Goal: Task Accomplishment & Management: Manage account settings

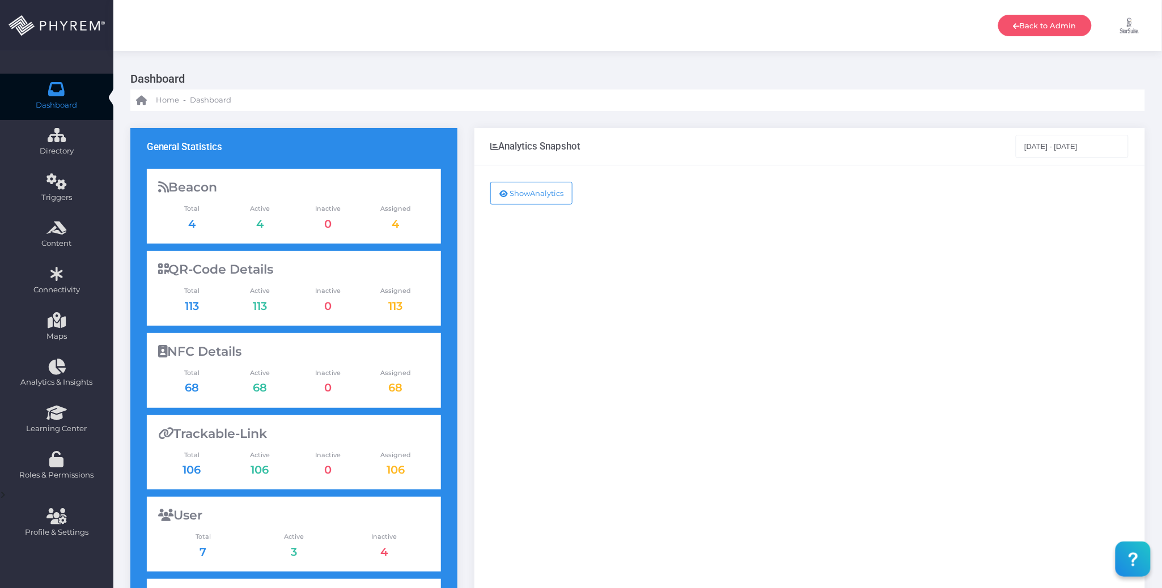
click at [823, 323] on div "Show Analytics" at bounding box center [810, 462] width 671 height 592
drag, startPoint x: 795, startPoint y: 300, endPoint x: 645, endPoint y: 268, distance: 153.7
click at [645, 268] on div "Show Analytics" at bounding box center [810, 462] width 671 height 592
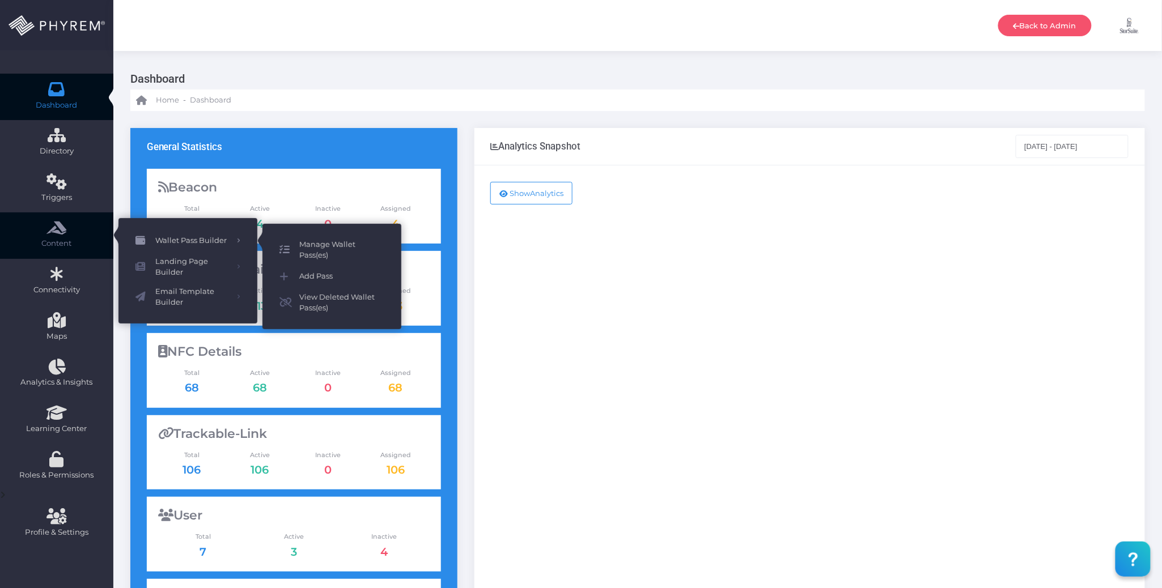
click at [321, 237] on link "Manage Wallet Pass(es)" at bounding box center [331, 250] width 139 height 30
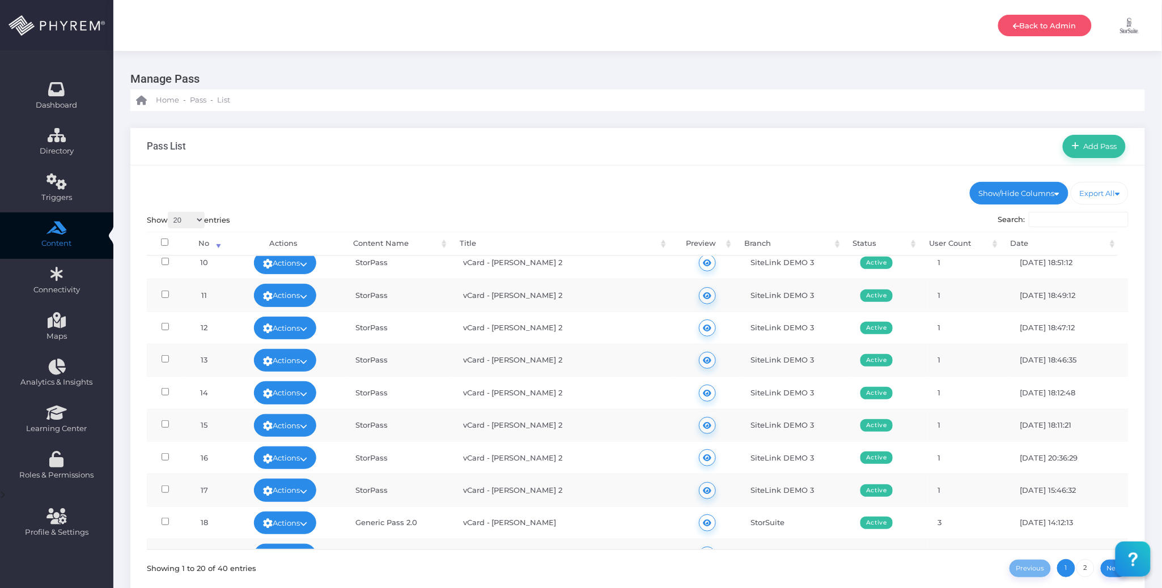
scroll to position [367, 0]
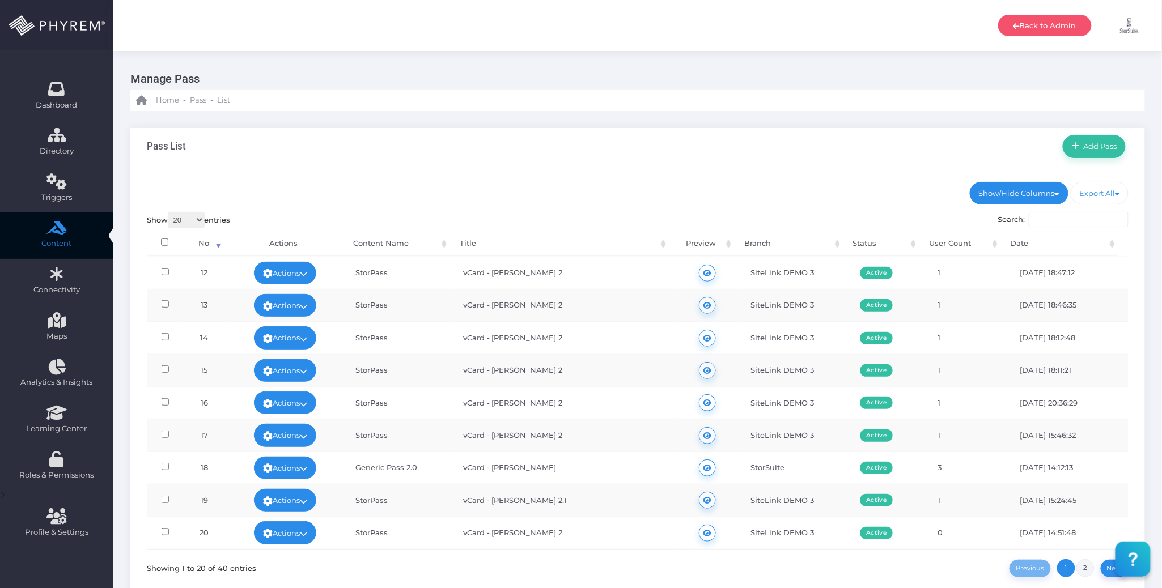
click at [1086, 572] on link "2" at bounding box center [1086, 569] width 18 height 18
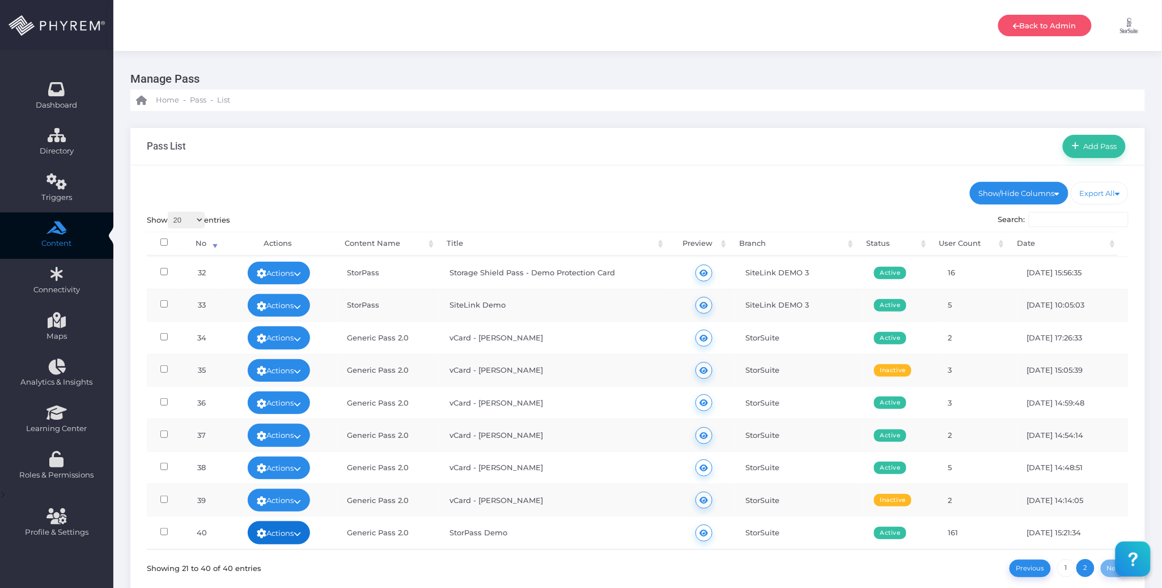
click at [301, 534] on icon at bounding box center [297, 534] width 7 height 0
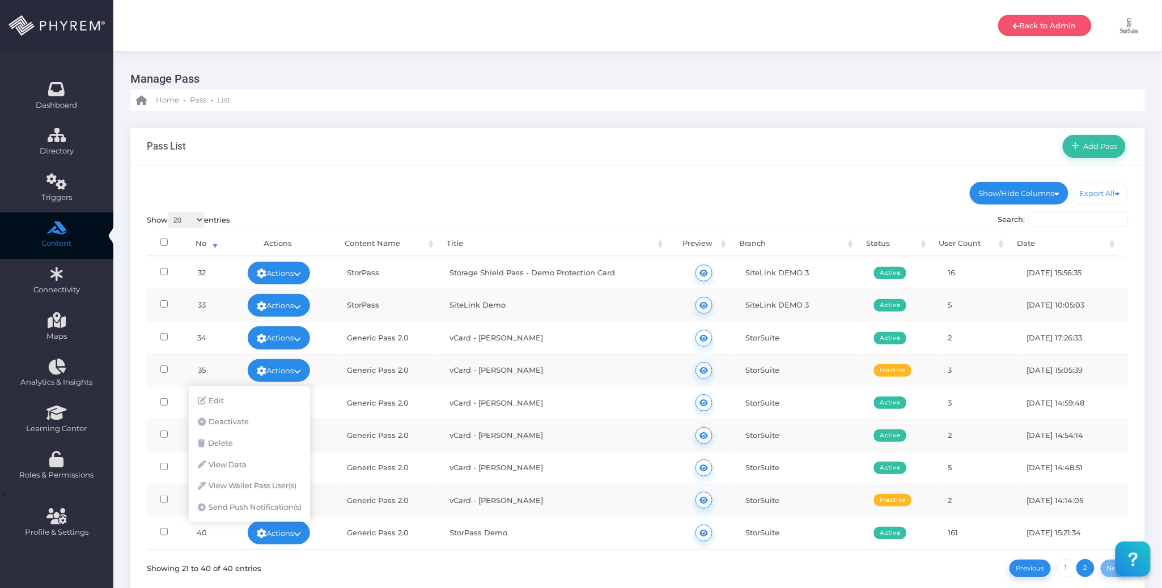
click at [522, 304] on td "SiteLink Demo" at bounding box center [556, 305] width 232 height 32
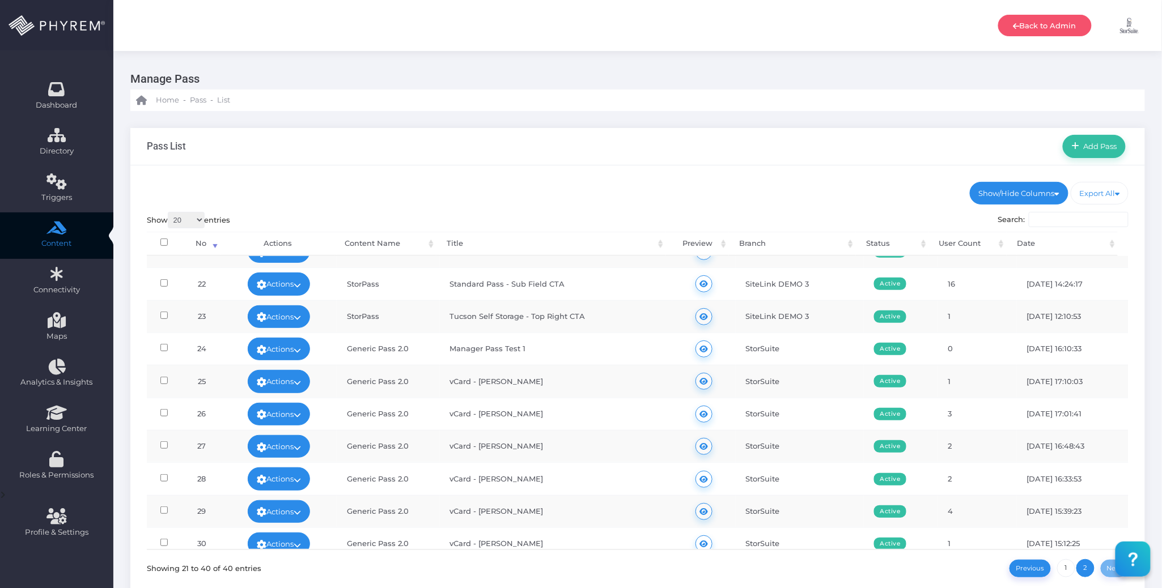
scroll to position [0, 0]
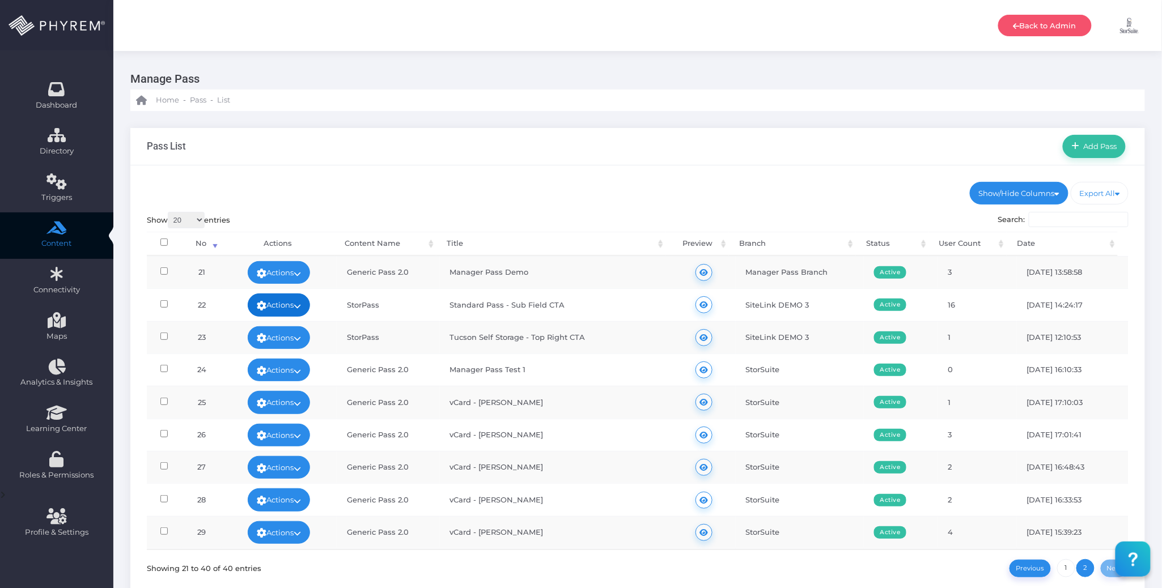
click at [294, 300] on link "Actions" at bounding box center [279, 305] width 62 height 23
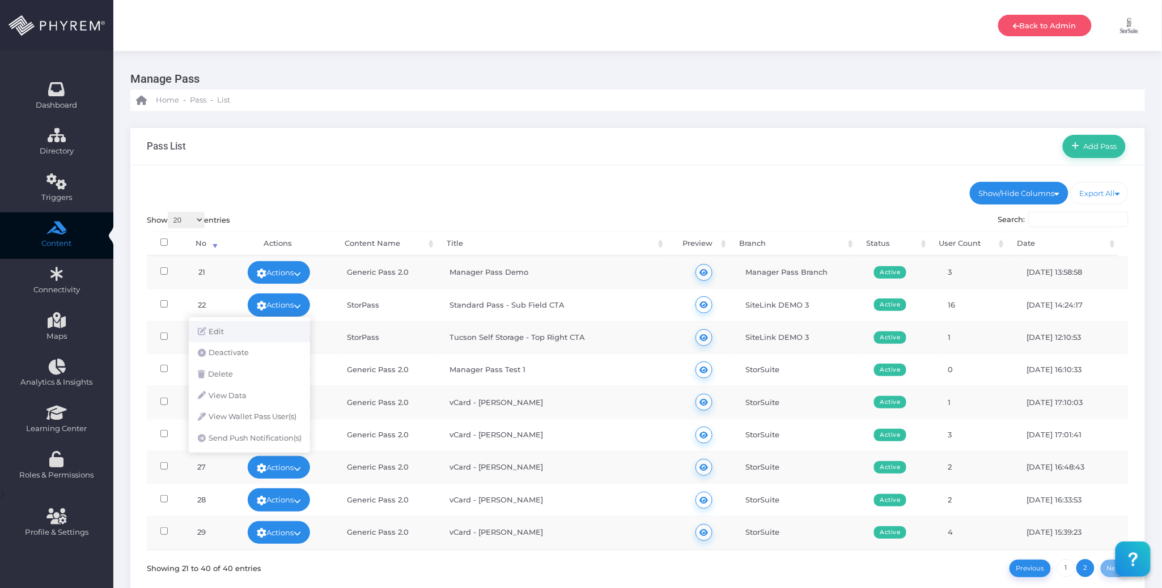
click at [266, 323] on link "Edit" at bounding box center [249, 332] width 121 height 22
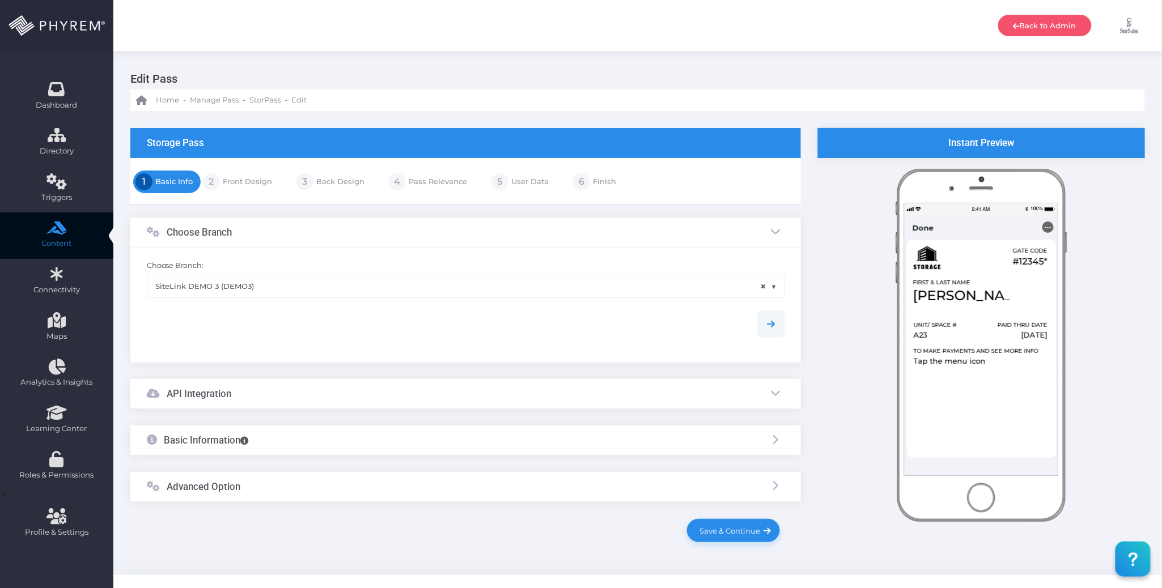
click at [513, 313] on div at bounding box center [465, 324] width 655 height 27
click at [253, 187] on link "Front Design" at bounding box center [246, 182] width 52 height 18
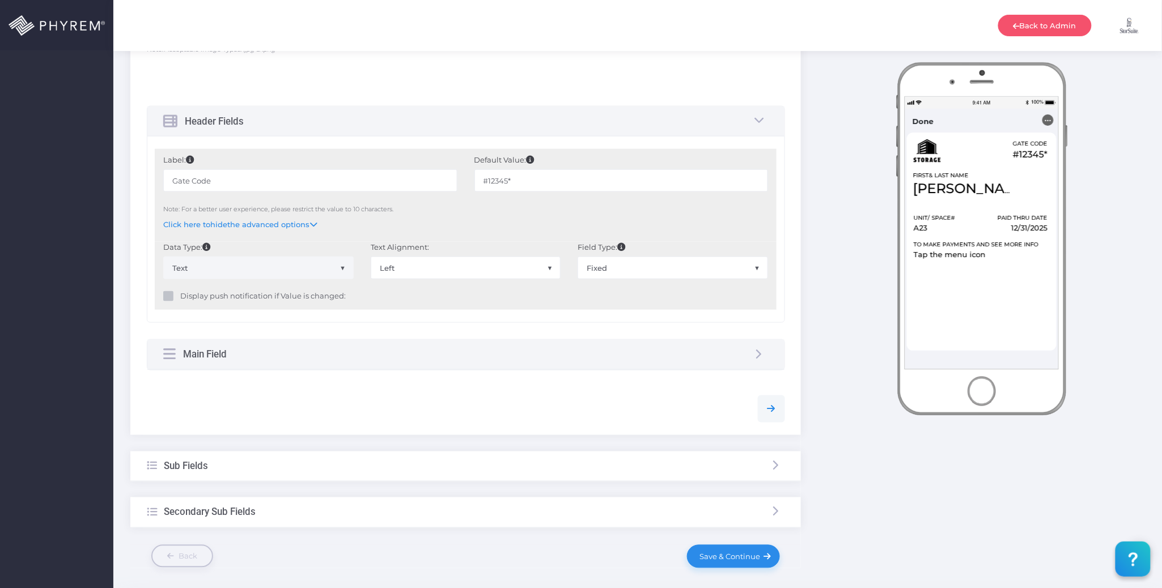
scroll to position [523, 0]
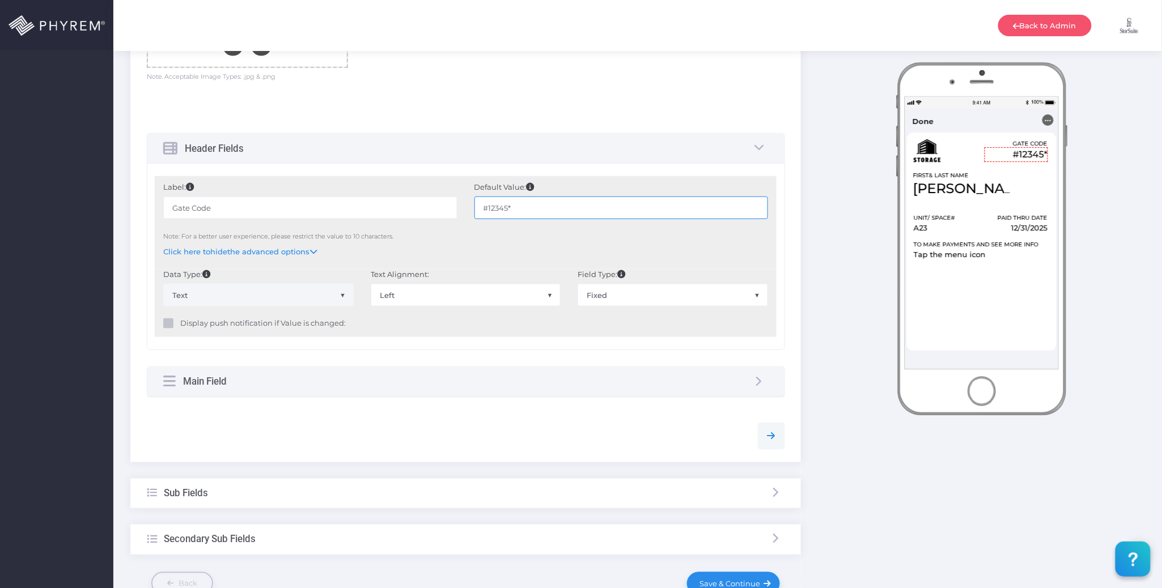
click at [526, 214] on input "#12345*" at bounding box center [622, 208] width 294 height 23
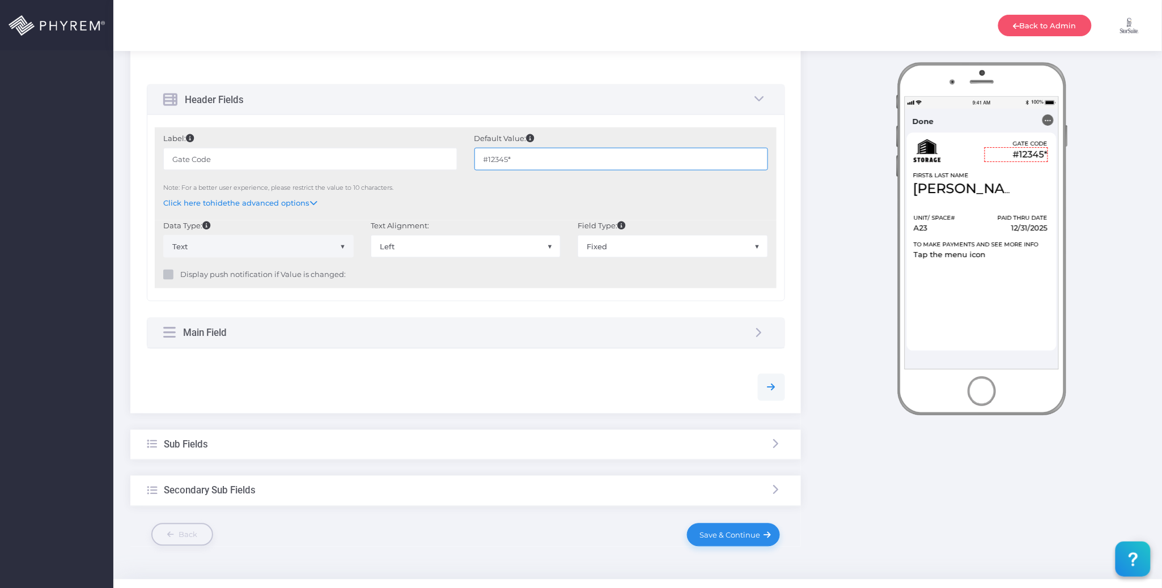
scroll to position [599, 0]
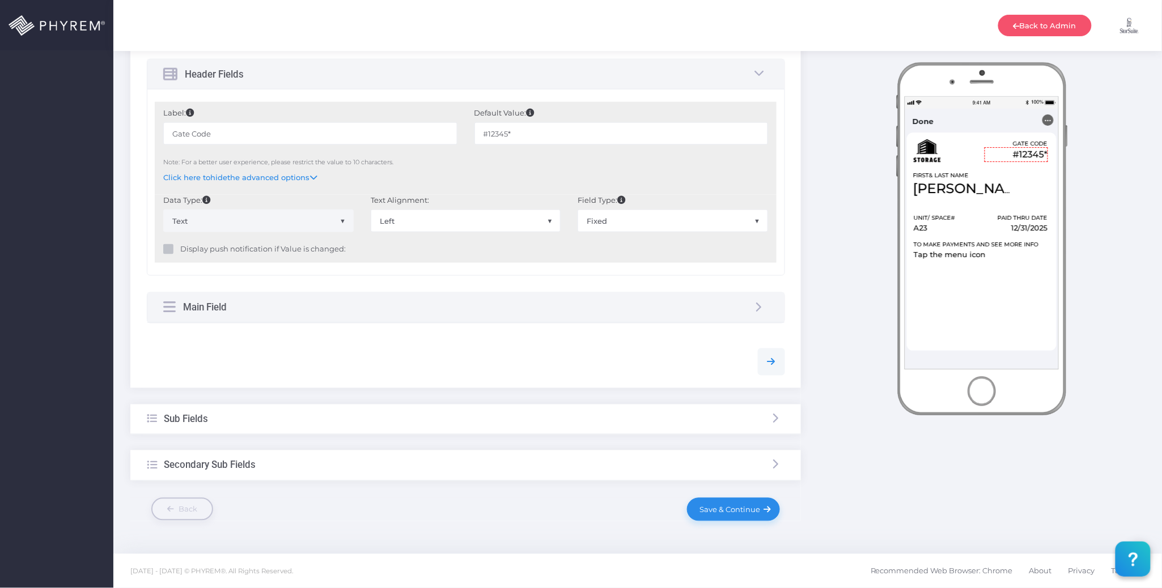
click at [336, 424] on div "Sub Fields" at bounding box center [465, 420] width 671 height 30
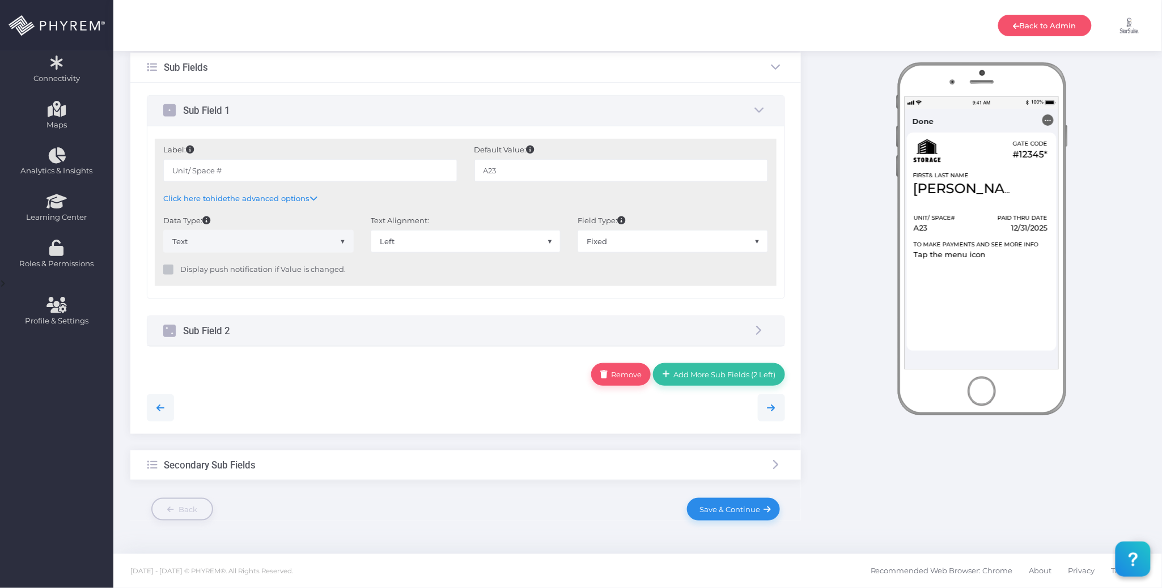
scroll to position [213, 0]
click at [534, 172] on input "A23" at bounding box center [622, 170] width 294 height 23
click at [413, 330] on div "Sub Field 2" at bounding box center [465, 331] width 637 height 30
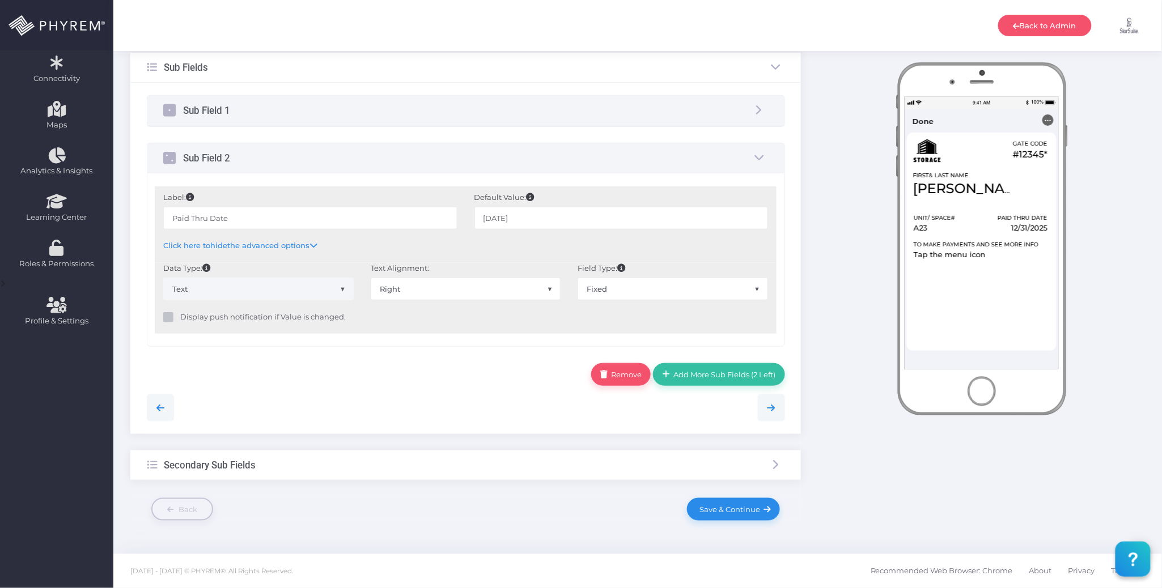
click at [348, 477] on div "Secondary Sub Fields" at bounding box center [465, 466] width 671 height 30
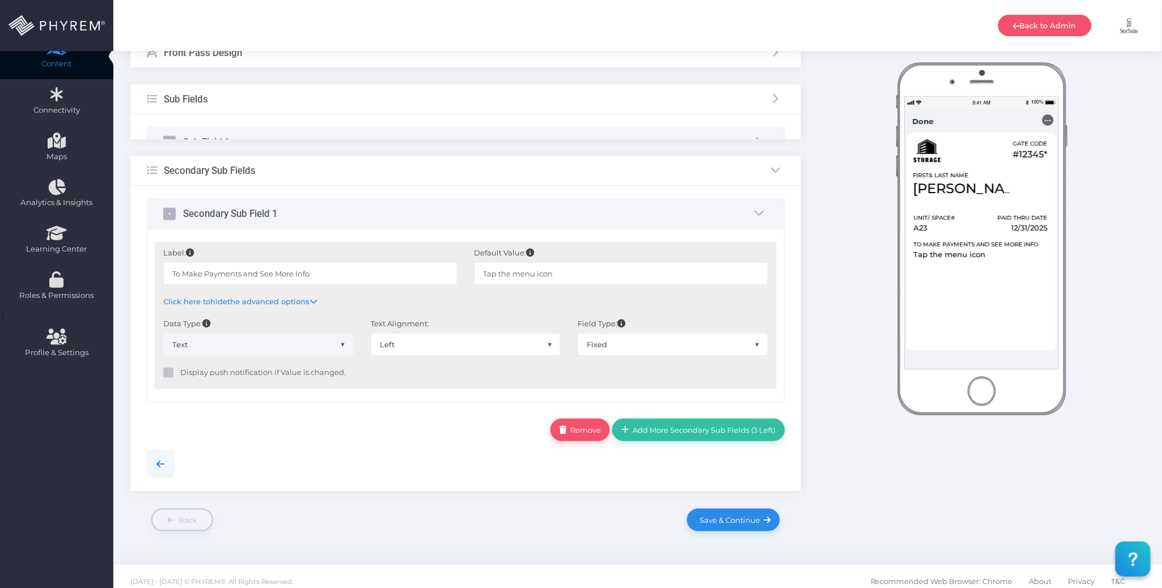
scroll to position [166, 0]
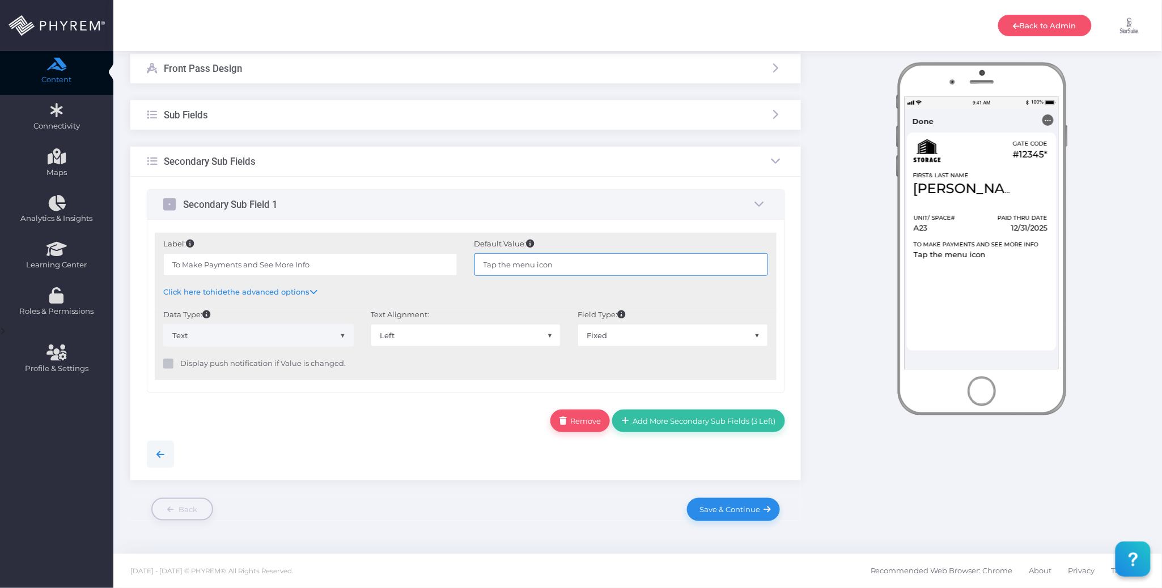
click at [520, 265] on input "Tap the menu icon" at bounding box center [622, 264] width 294 height 23
type input "Tap the Menu Icon"
click at [719, 505] on span "Save & Continue" at bounding box center [728, 509] width 65 height 9
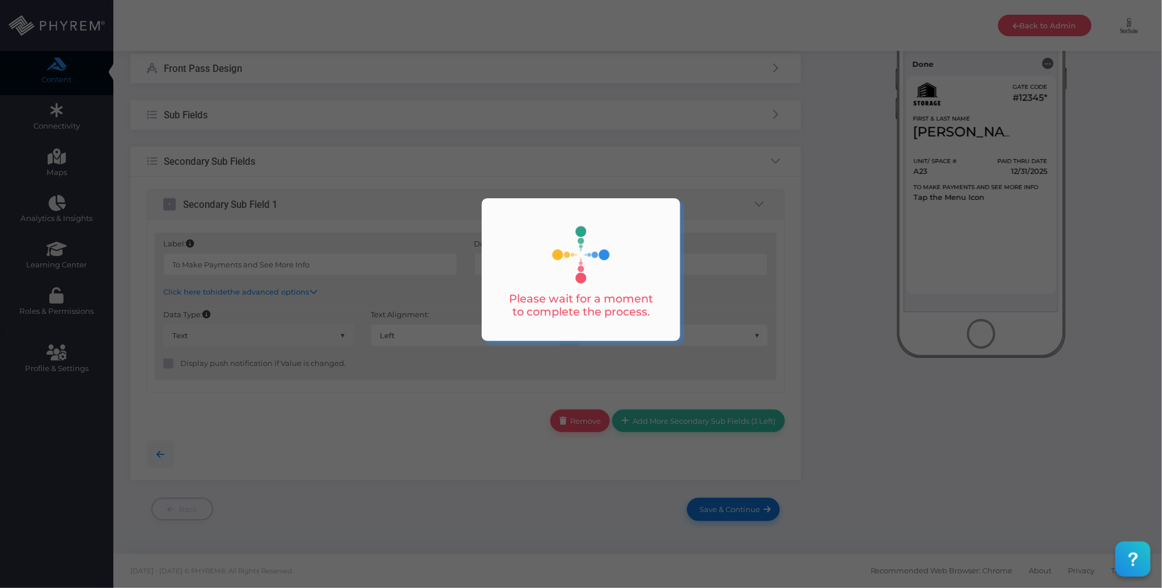
scroll to position [0, 0]
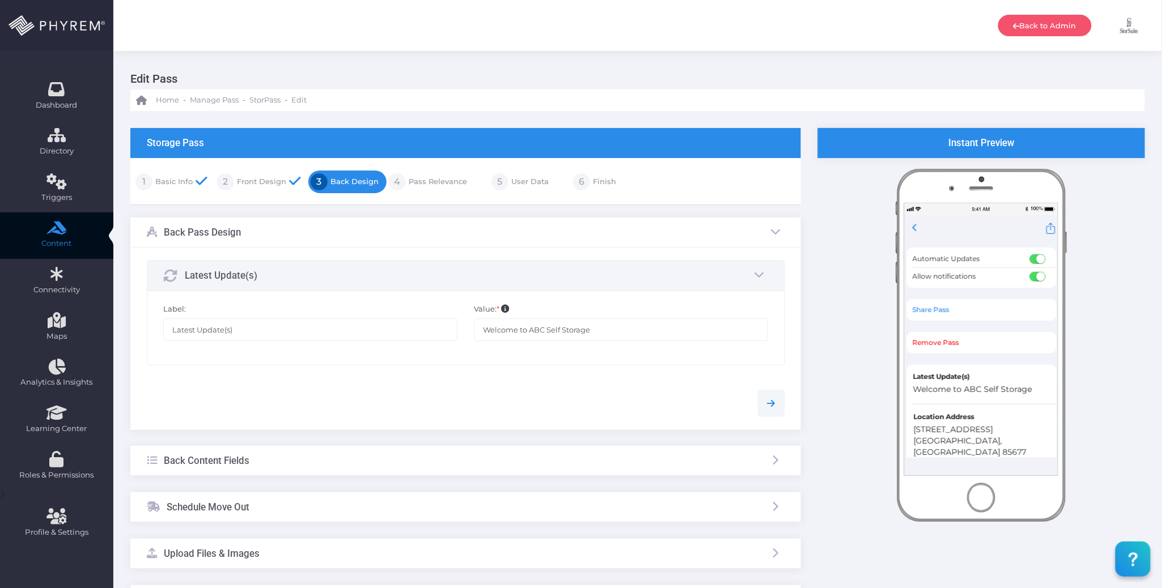
click at [608, 183] on link "Finish" at bounding box center [603, 182] width 26 height 18
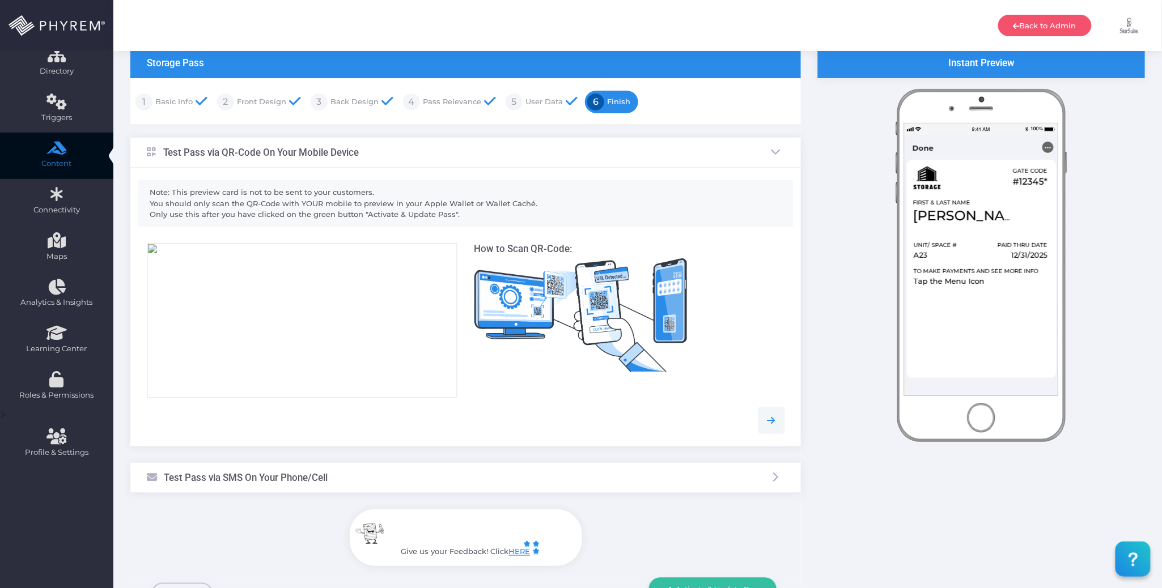
scroll to position [164, 0]
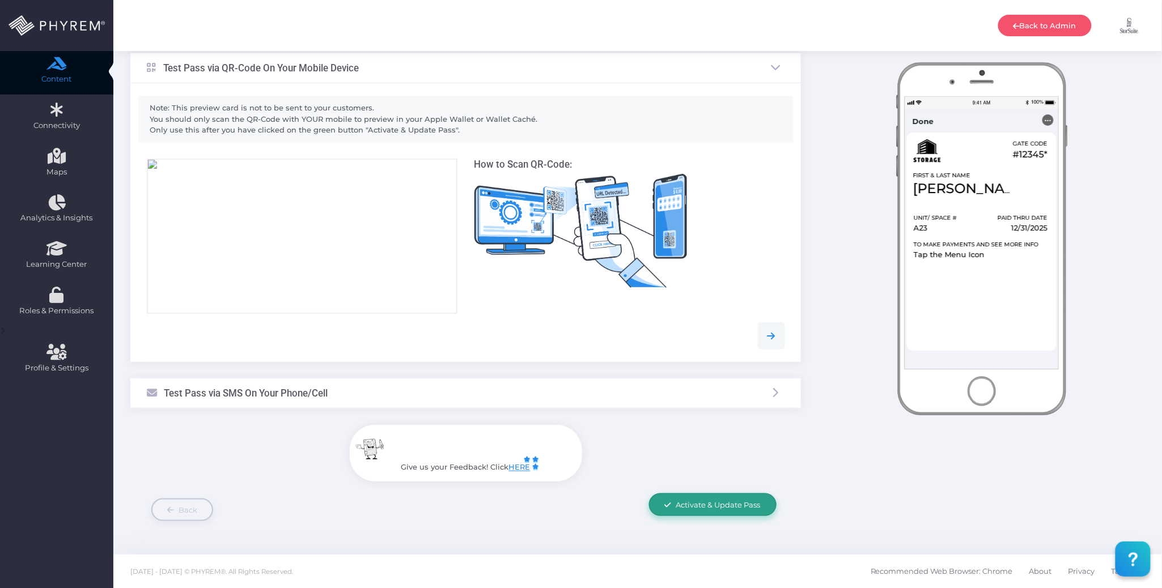
click at [685, 503] on span "Activate & Update Pass" at bounding box center [718, 505] width 84 height 9
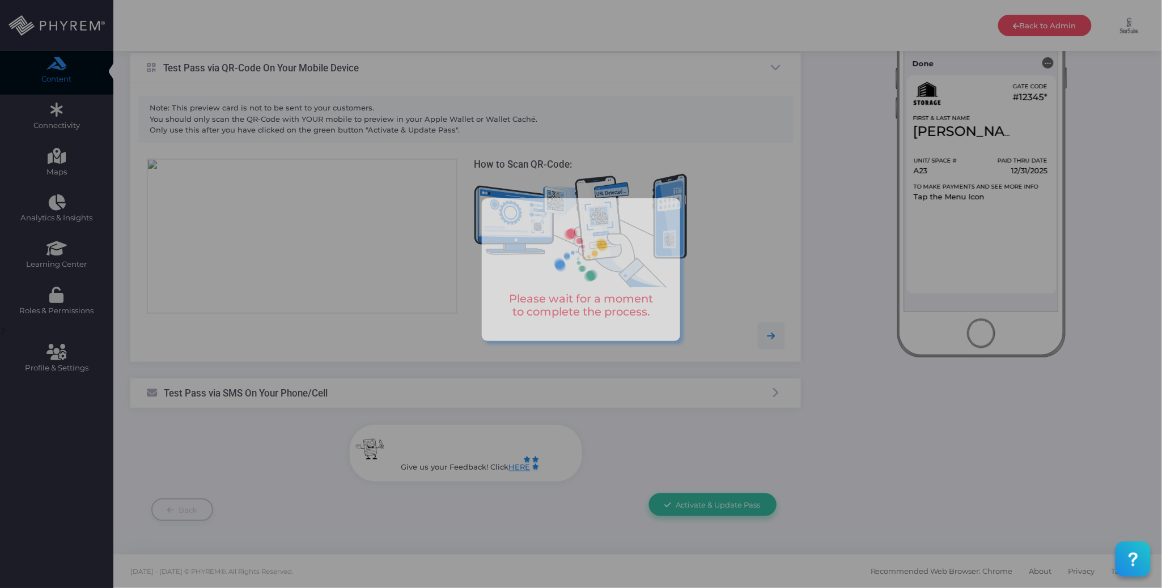
scroll to position [0, 0]
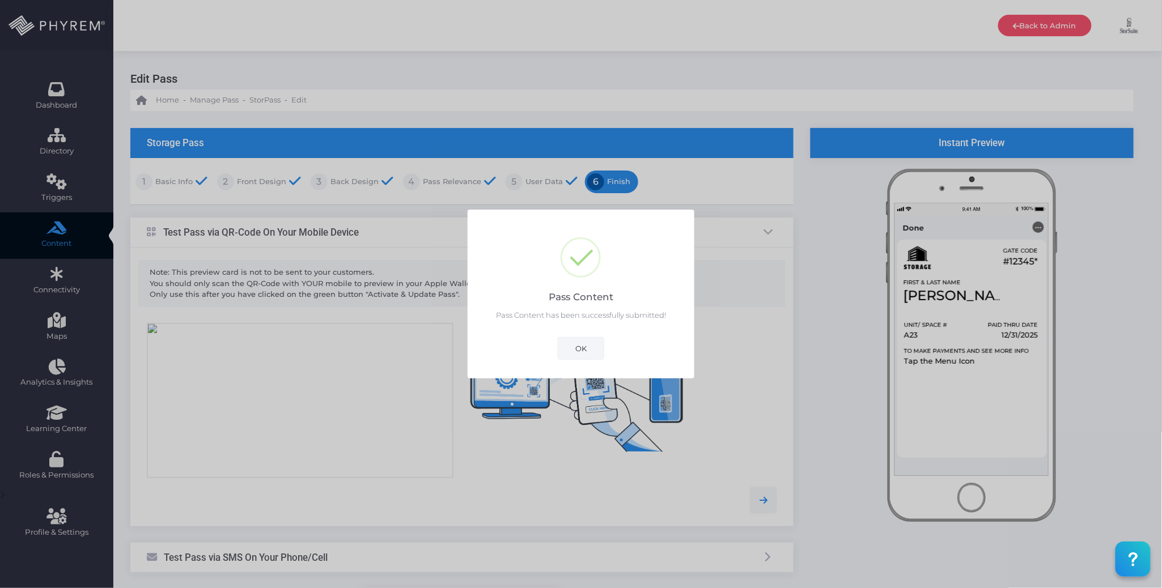
click at [584, 340] on button "OK" at bounding box center [581, 348] width 46 height 23
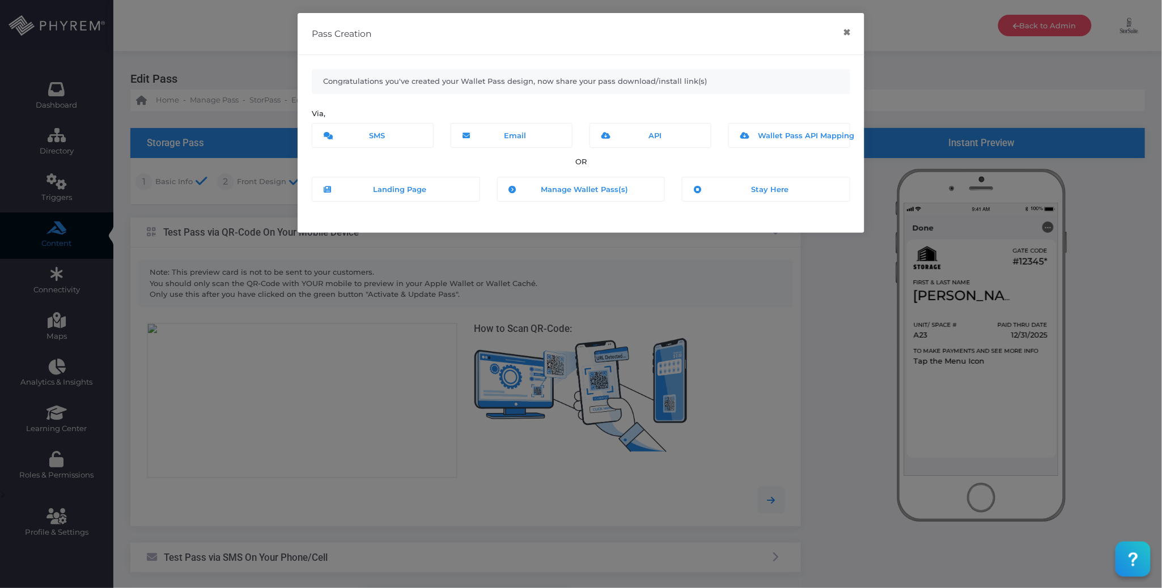
scroll to position [164, 0]
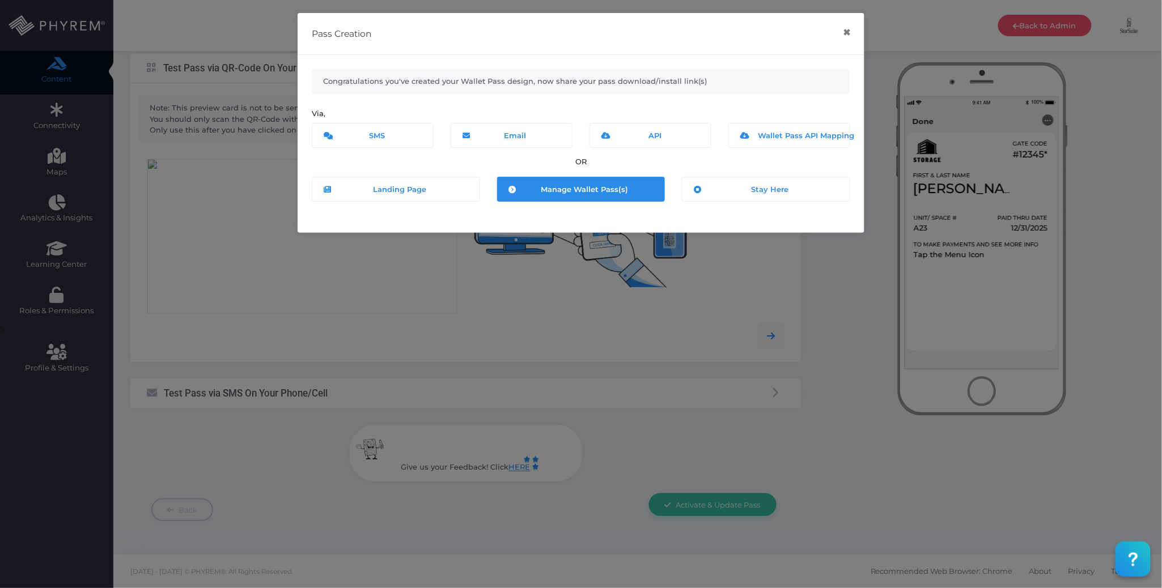
click at [570, 190] on span "Manage Wallet Pass(s)" at bounding box center [584, 189] width 87 height 9
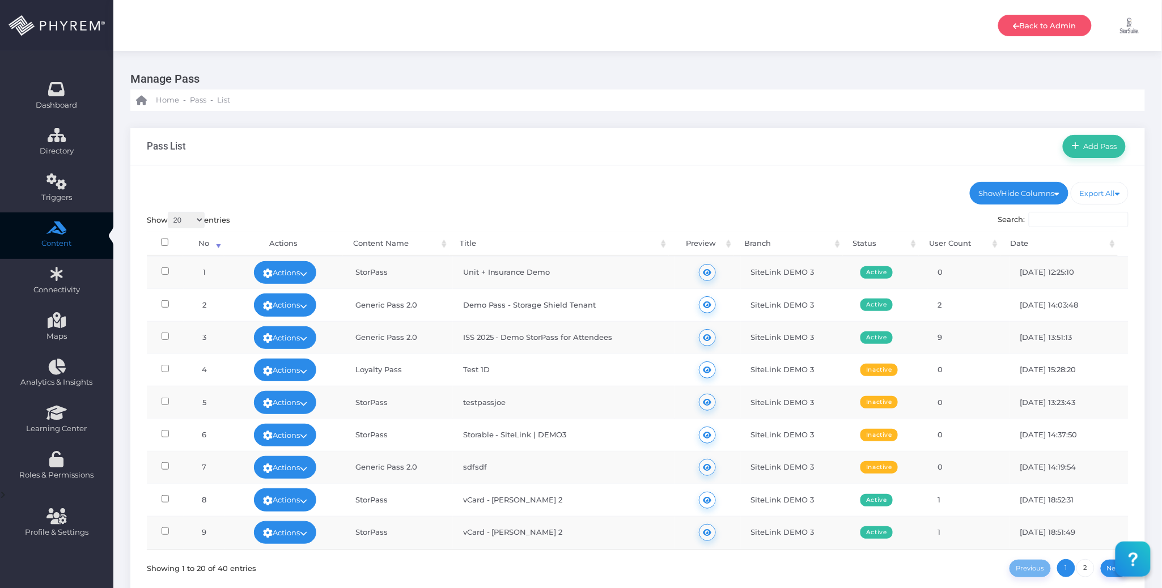
click at [668, 142] on div "Pass List Add Pass" at bounding box center [637, 146] width 1015 height 37
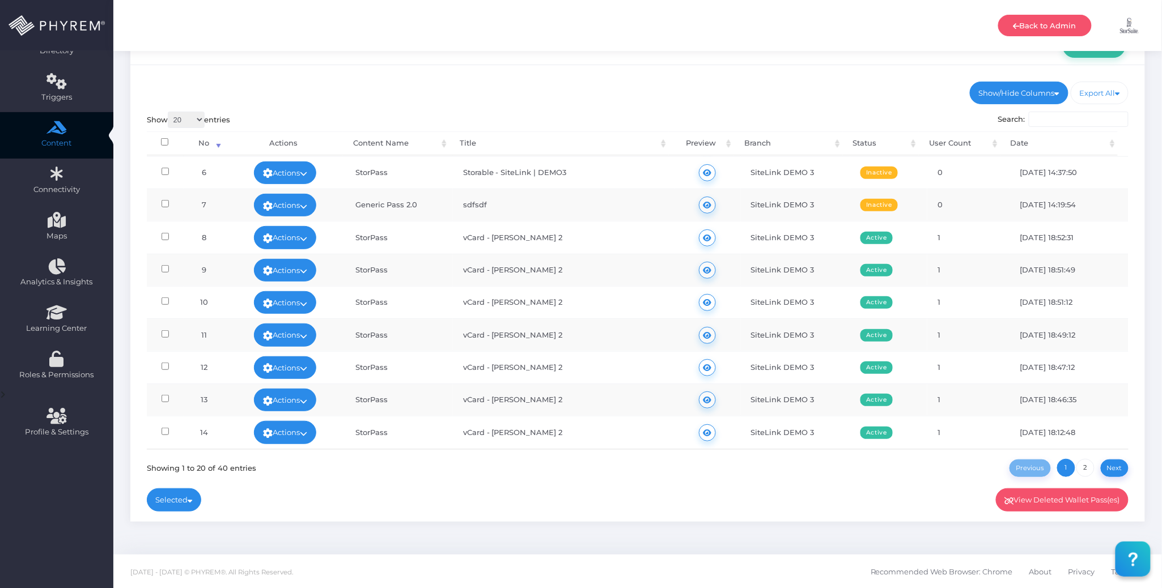
scroll to position [367, 0]
click at [1085, 468] on link "2" at bounding box center [1086, 468] width 18 height 18
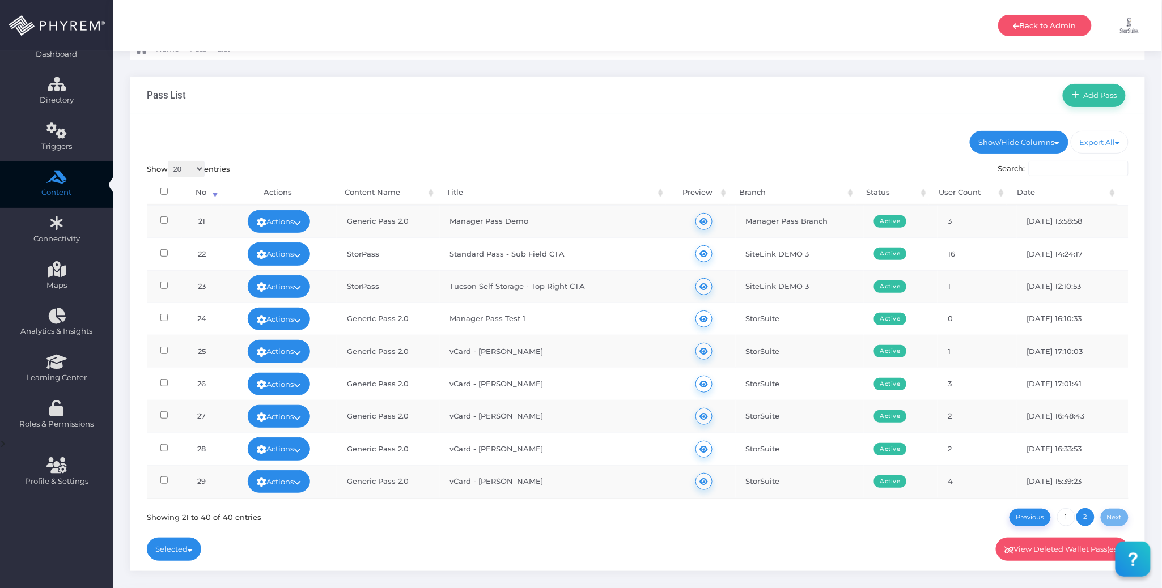
scroll to position [0, 0]
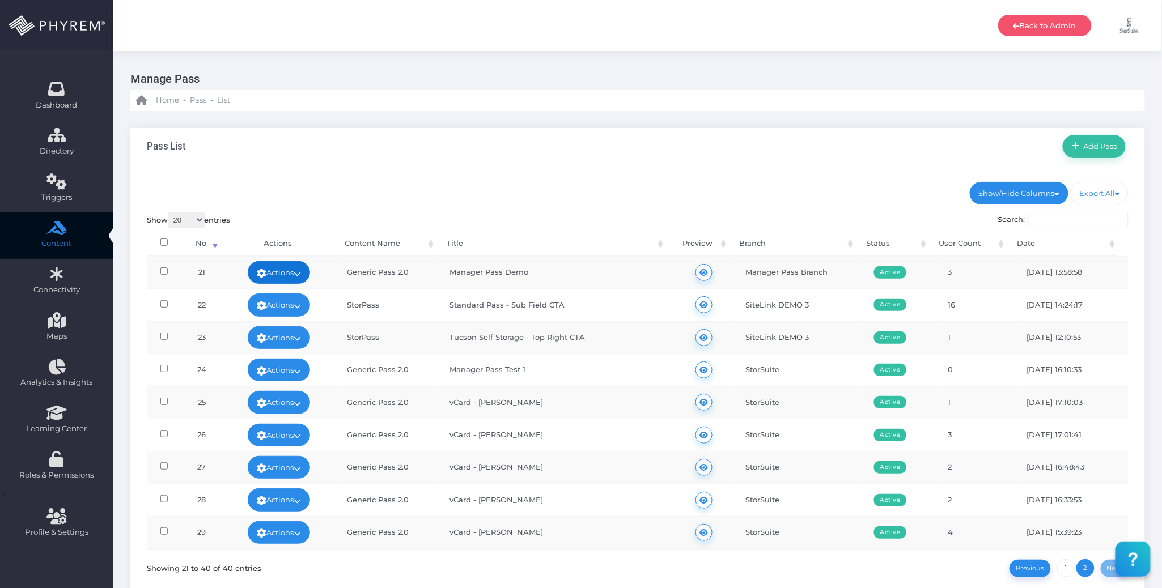
click at [301, 274] on icon at bounding box center [297, 274] width 7 height 0
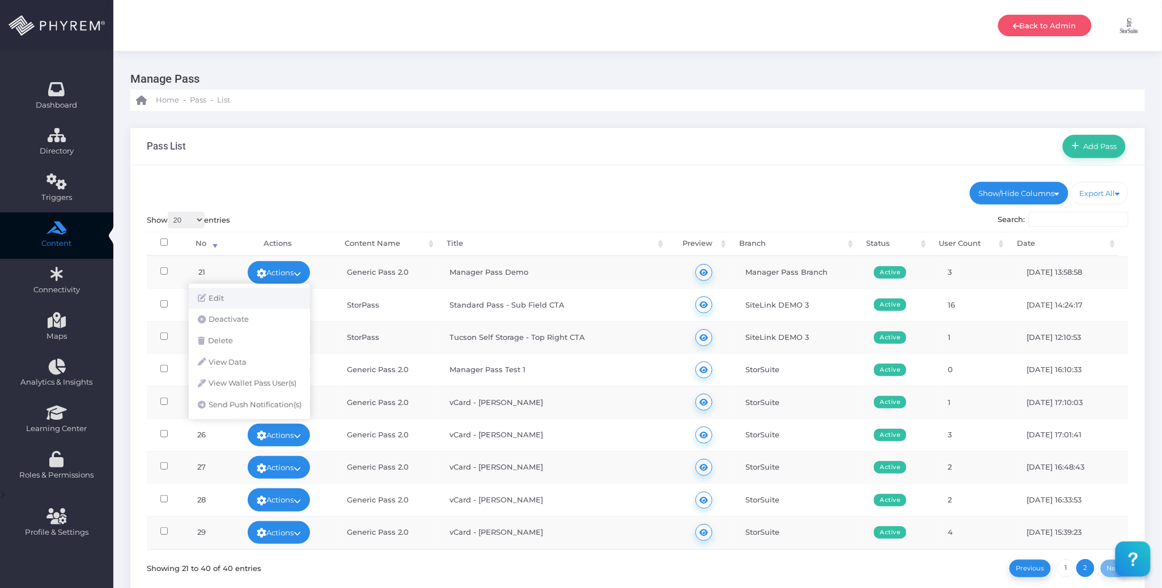
click at [274, 295] on link "Edit" at bounding box center [249, 299] width 121 height 22
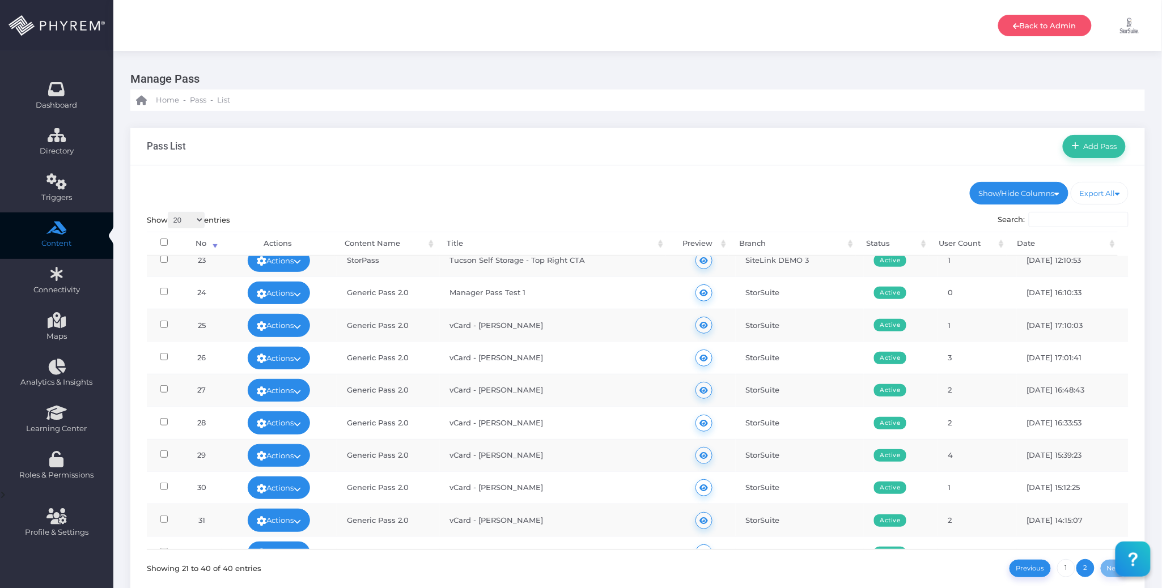
scroll to position [367, 0]
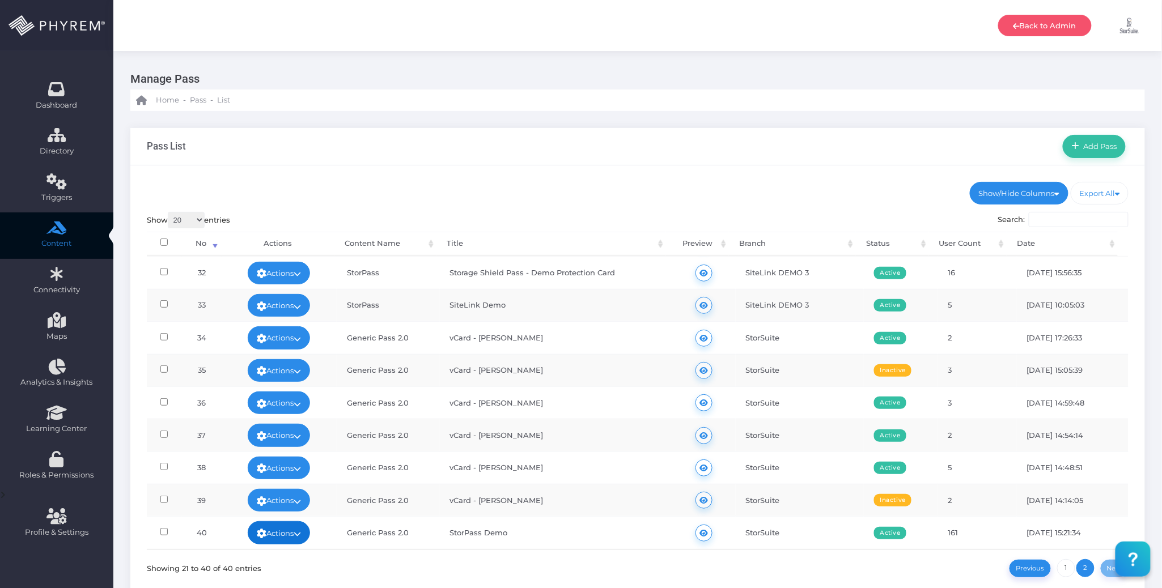
click at [300, 534] on icon at bounding box center [297, 534] width 7 height 0
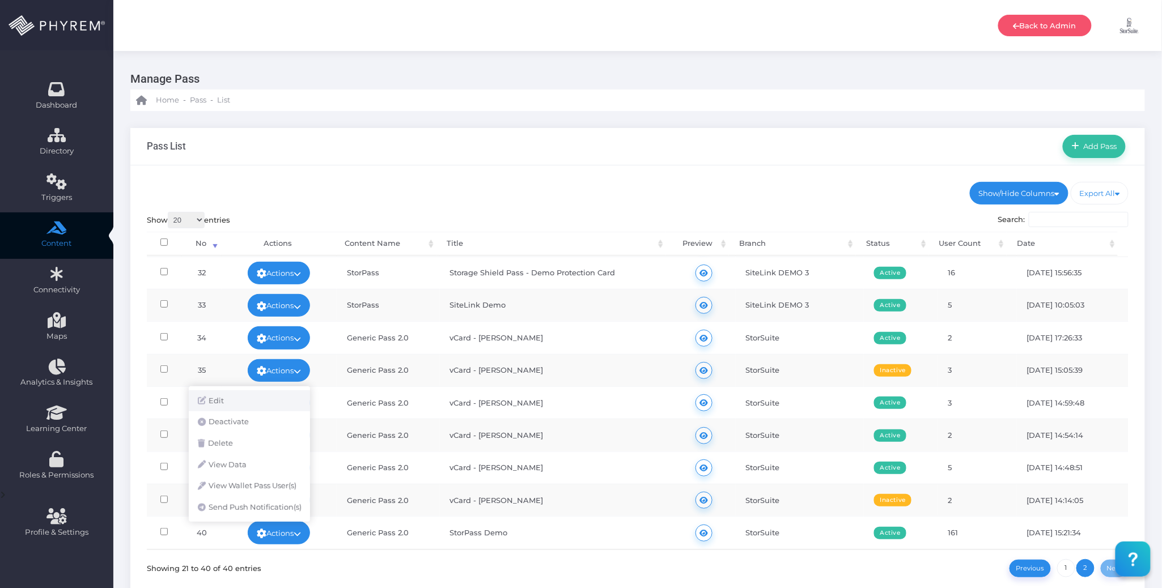
click at [248, 397] on link "Edit" at bounding box center [249, 402] width 121 height 22
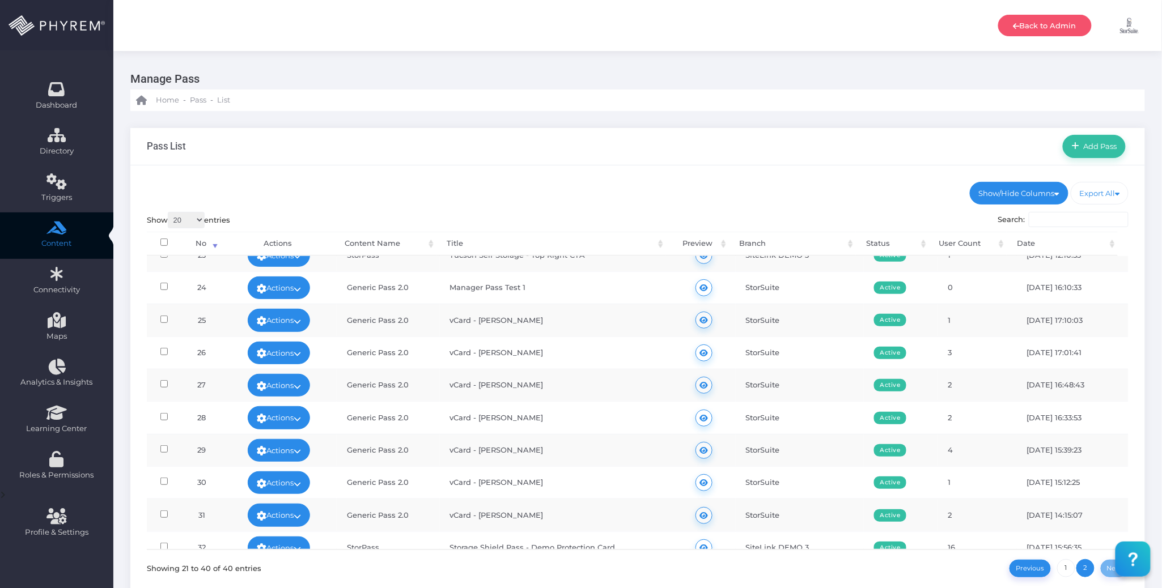
scroll to position [0, 0]
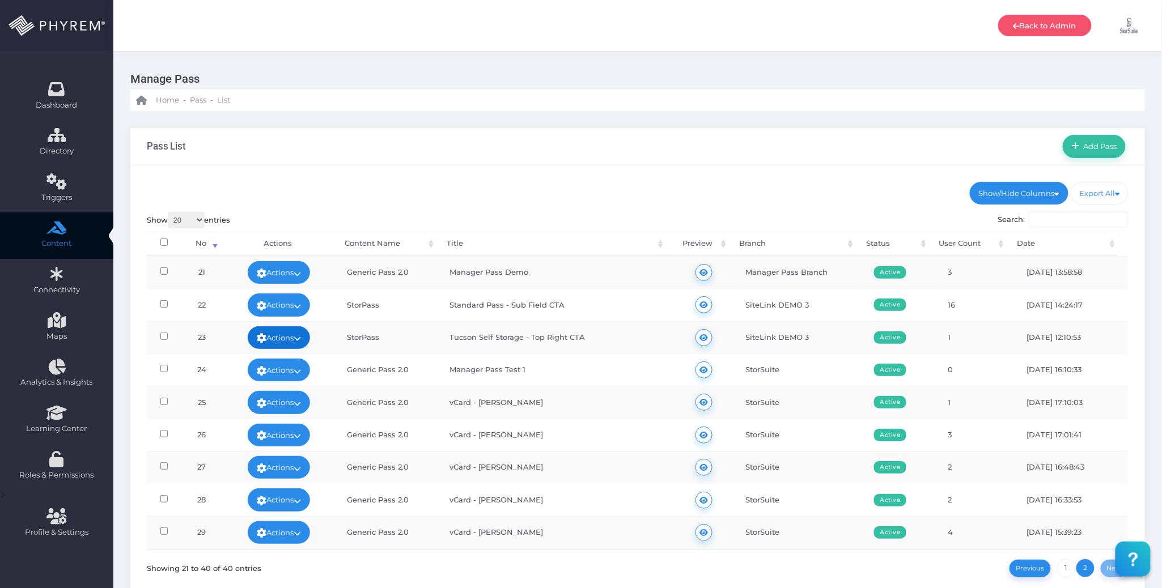
click at [295, 332] on link "Actions" at bounding box center [279, 338] width 62 height 23
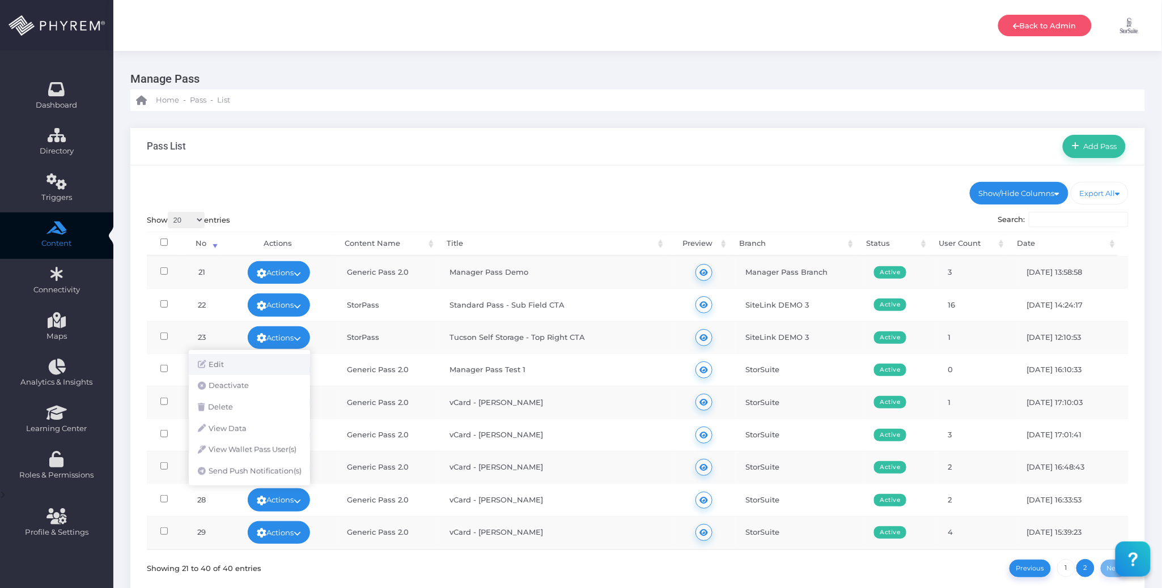
click at [266, 364] on link "Edit" at bounding box center [249, 365] width 121 height 22
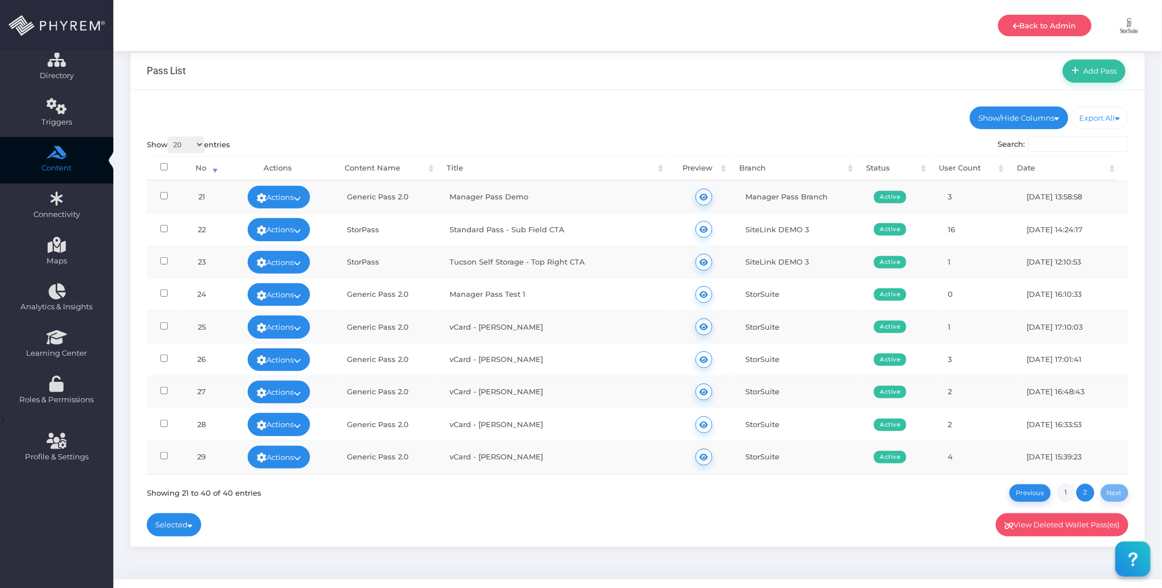
click at [1062, 491] on link "1" at bounding box center [1066, 493] width 18 height 18
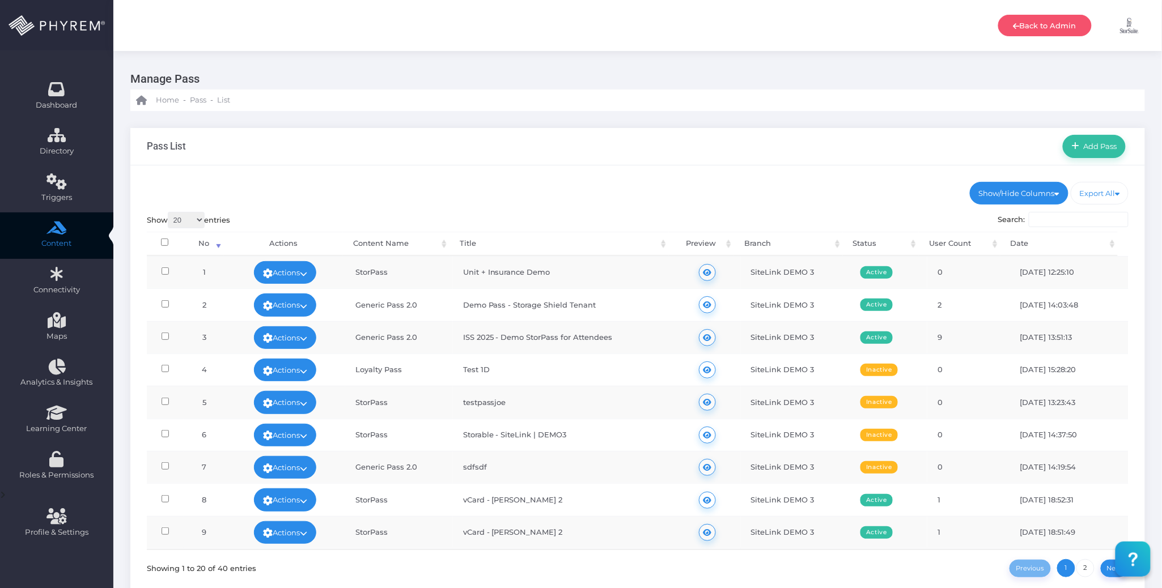
click at [465, 169] on div "Show/Hide Columns No Title" at bounding box center [637, 394] width 1015 height 457
click at [652, 139] on div "Pass List Add Pass" at bounding box center [637, 146] width 1015 height 37
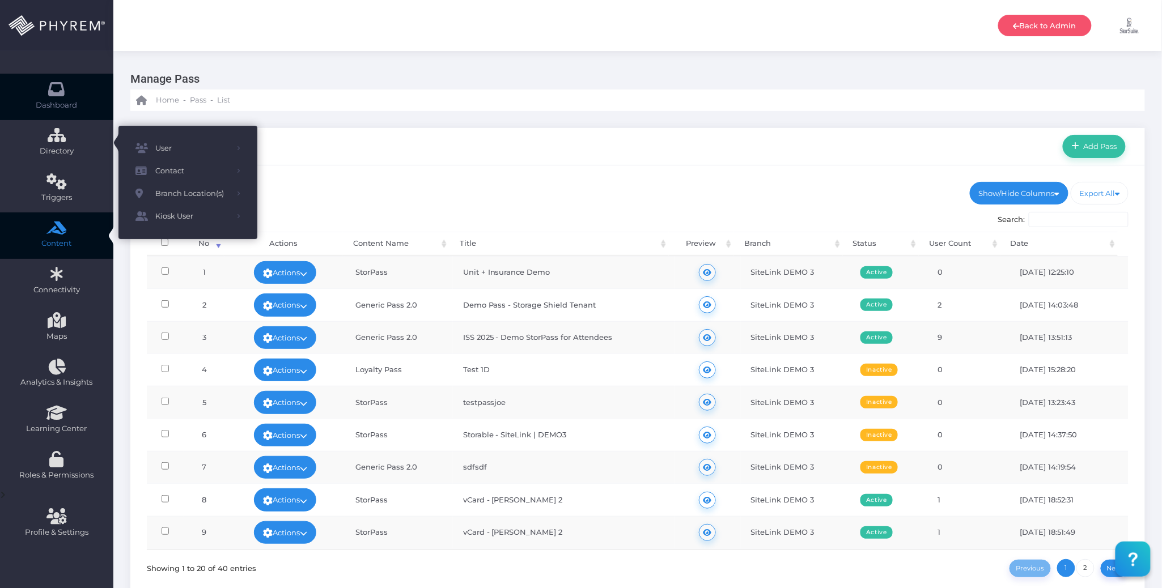
click at [56, 89] on icon at bounding box center [57, 89] width 20 height 0
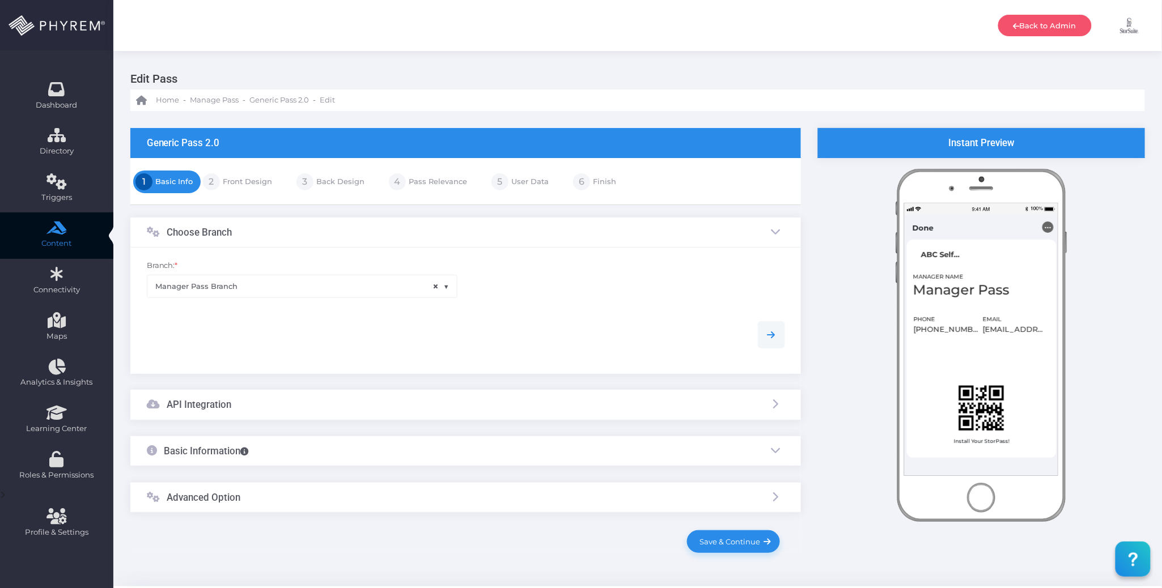
click at [436, 401] on div "API Integration" at bounding box center [465, 405] width 671 height 30
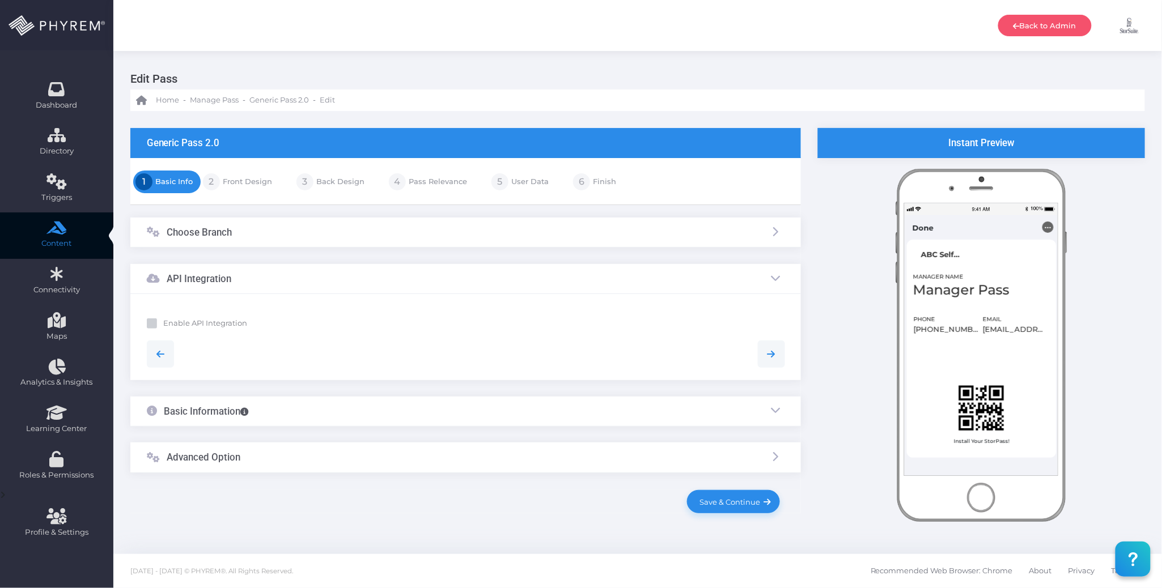
click at [427, 400] on div "Basic Information" at bounding box center [465, 412] width 671 height 30
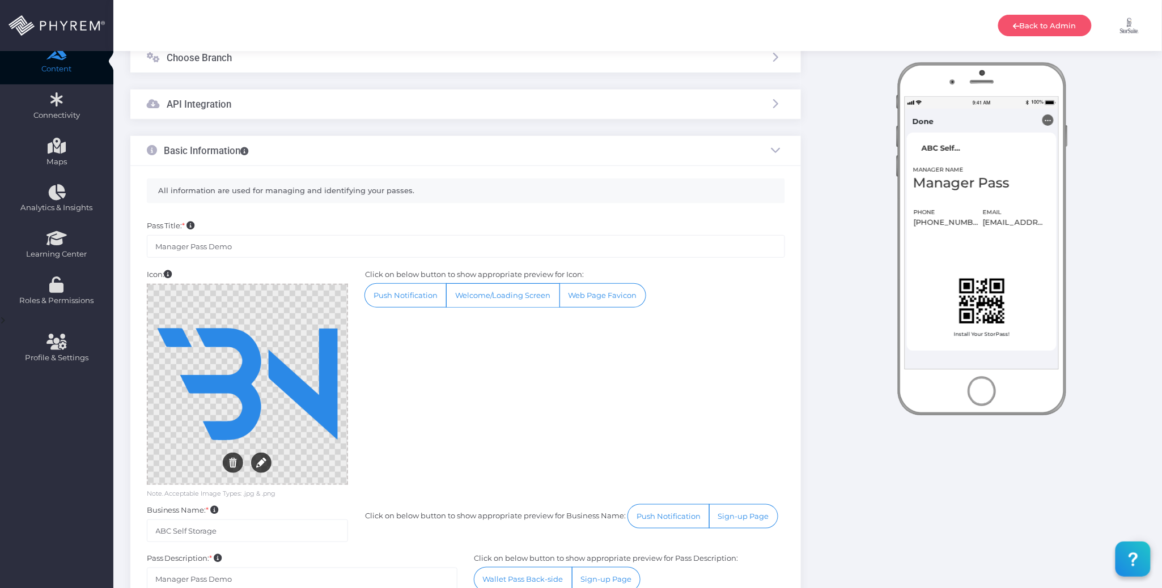
scroll to position [227, 0]
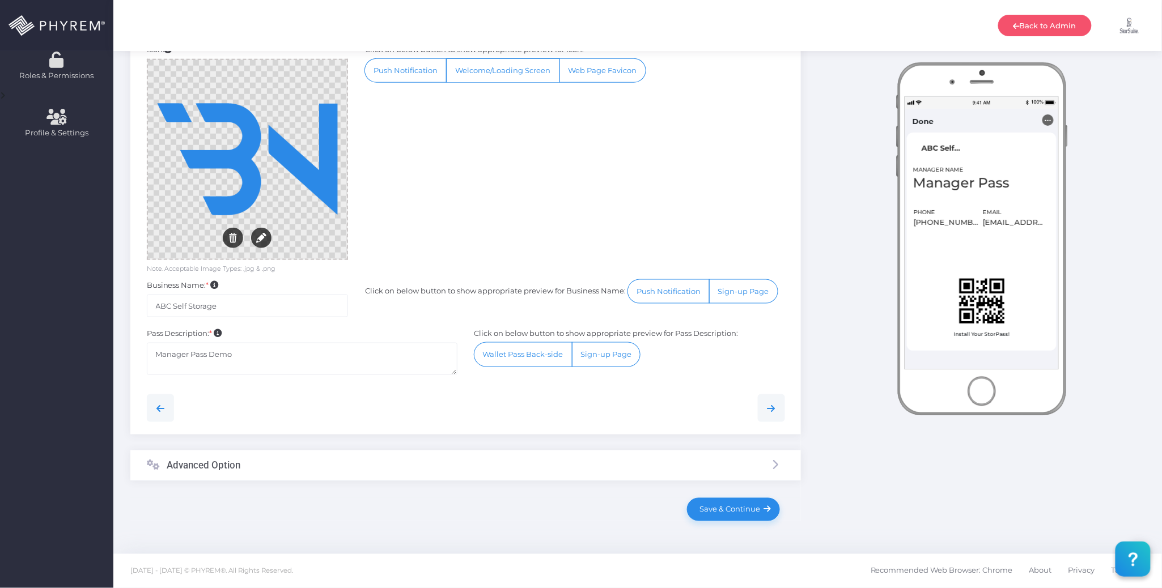
click at [438, 461] on div "Advanced Option" at bounding box center [465, 466] width 671 height 30
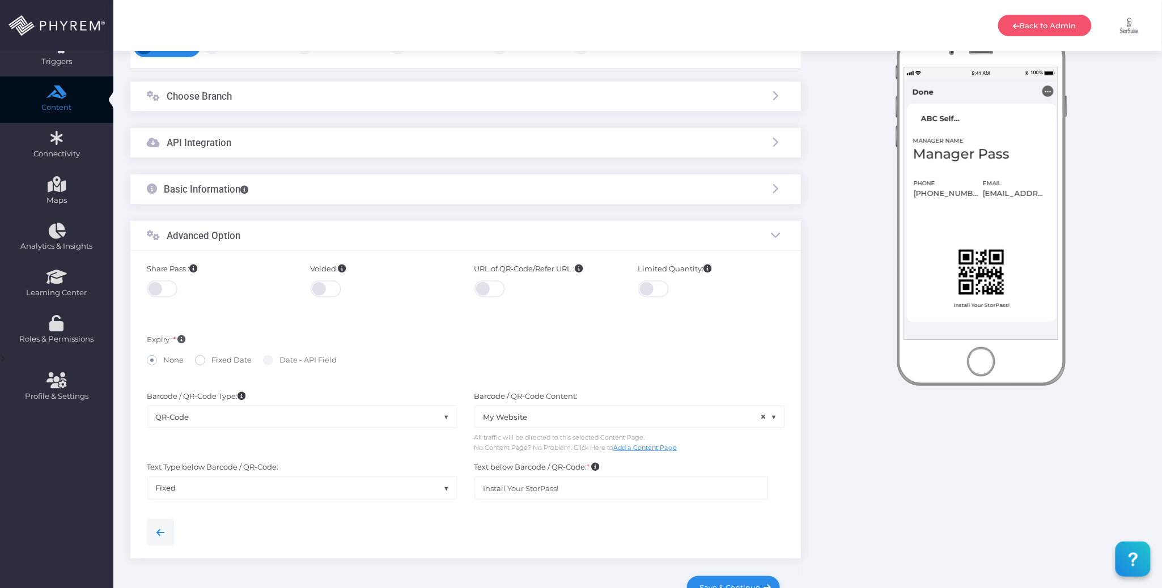
scroll to position [0, 0]
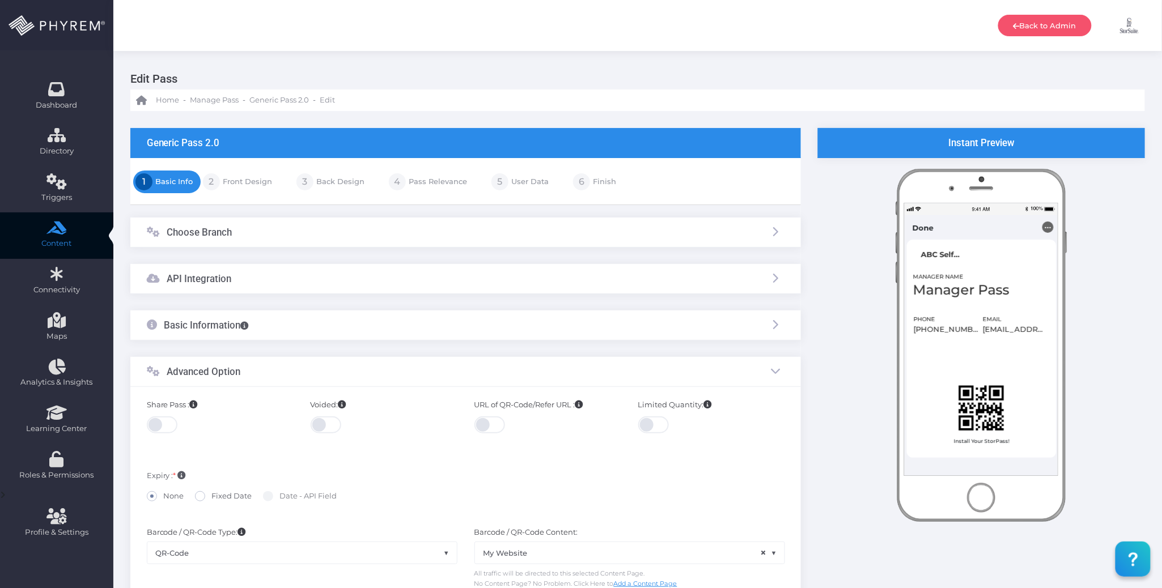
drag, startPoint x: 243, startPoint y: 167, endPoint x: 242, endPoint y: 173, distance: 6.9
click at [242, 167] on div "1 Basic Info 2 Front Design 3 4 5 6" at bounding box center [465, 446] width 671 height 577
click at [242, 175] on link "Front Design" at bounding box center [246, 182] width 52 height 18
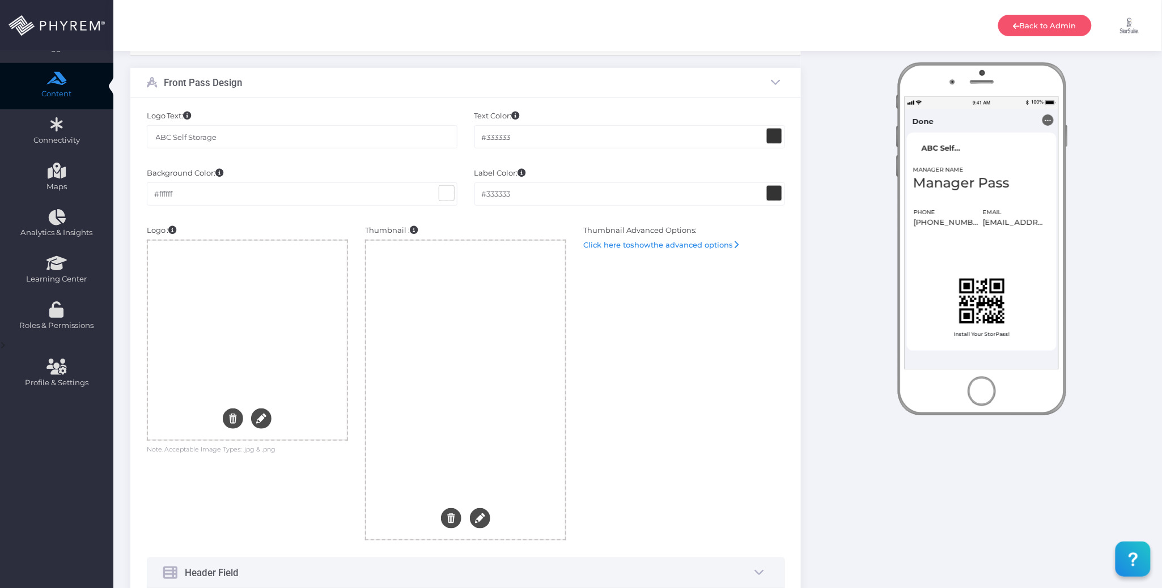
scroll to position [151, 0]
click at [329, 134] on input "ABC Self Storage" at bounding box center [302, 135] width 311 height 23
click at [480, 338] on div at bounding box center [465, 389] width 199 height 299
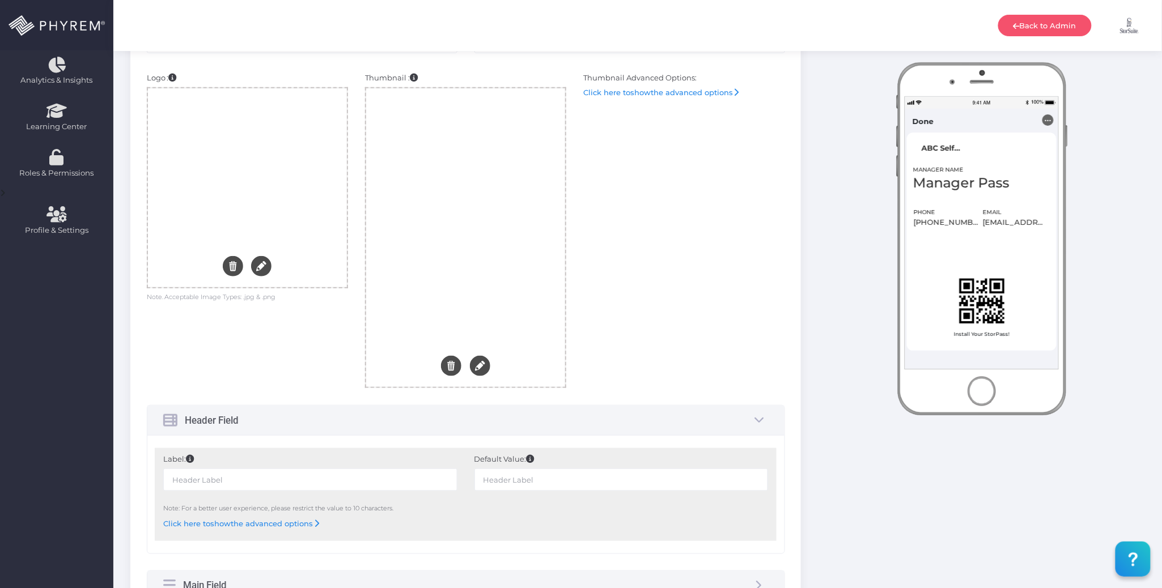
scroll to position [454, 0]
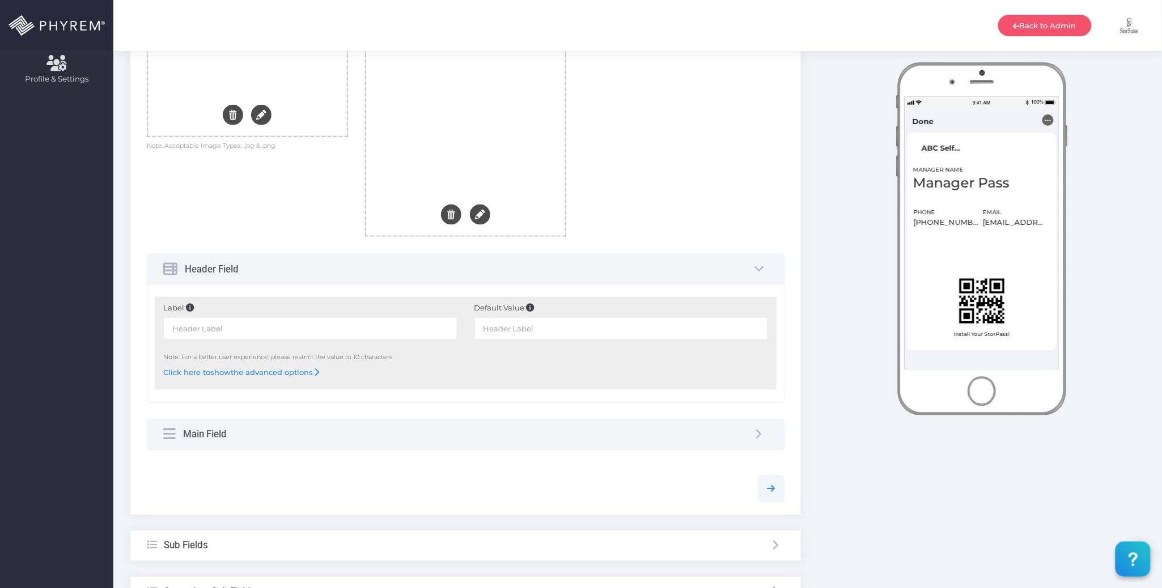
click at [475, 429] on div "Main Field" at bounding box center [465, 435] width 637 height 30
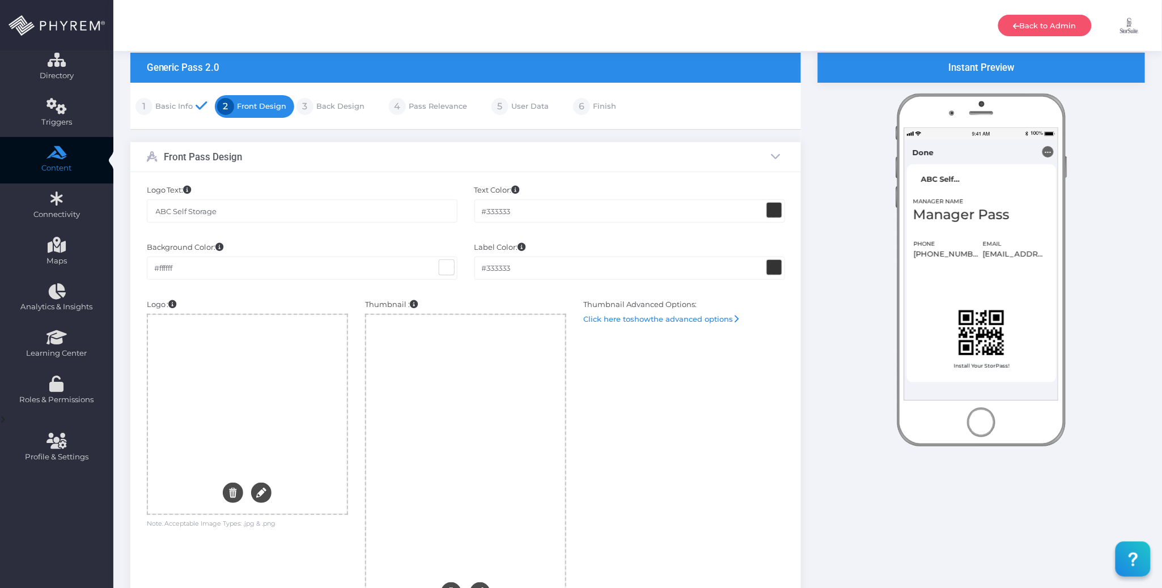
scroll to position [0, 0]
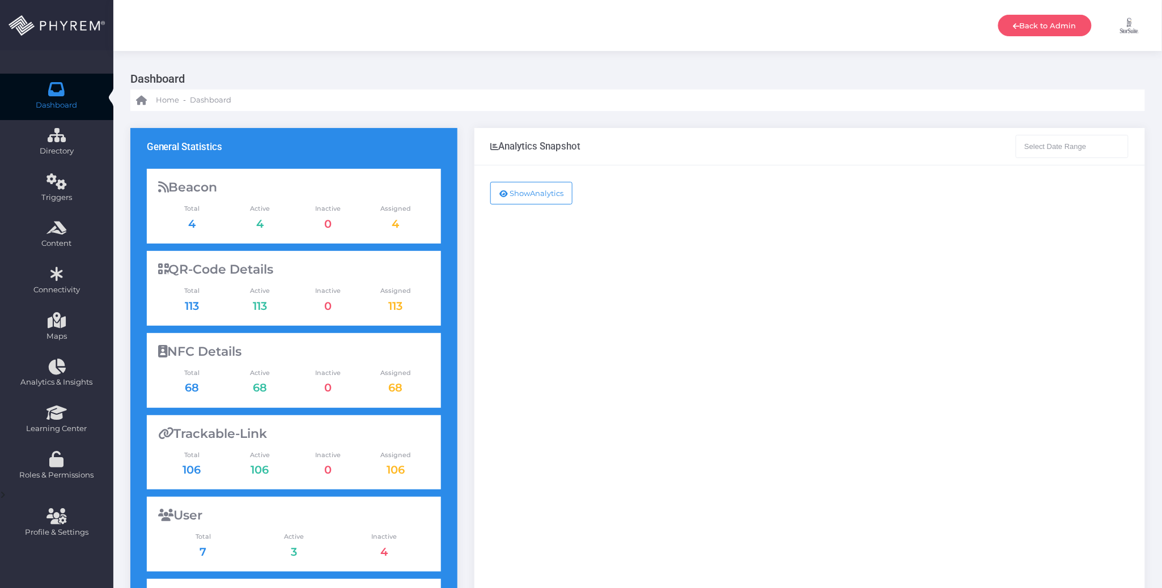
type input "[DATE] - [DATE]"
